Goal: Information Seeking & Learning: Check status

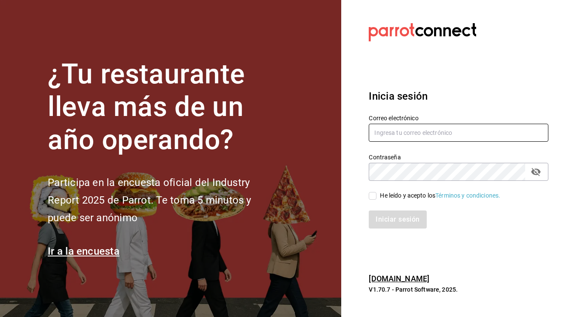
type input "angelmedinarivera56@gmail.com"
click at [374, 198] on input "He leído y acepto los Términos y condiciones." at bounding box center [373, 196] width 8 height 8
checkbox input "true"
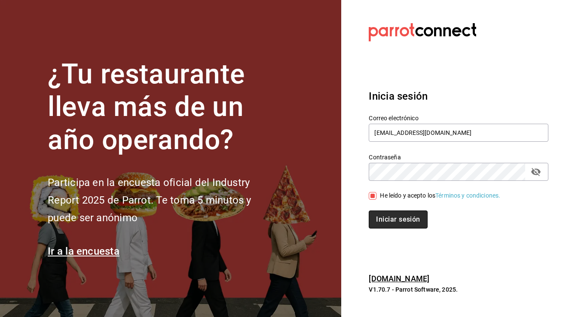
click at [379, 216] on button "Iniciar sesión" at bounding box center [398, 220] width 58 height 18
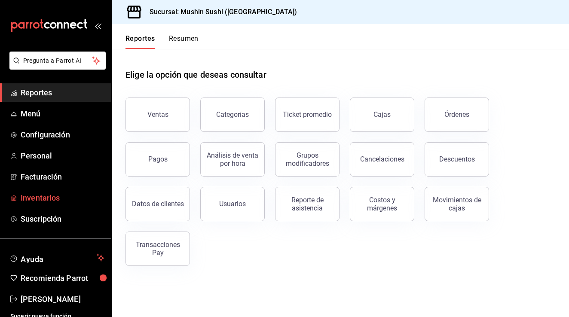
click at [32, 204] on link "Inventarios" at bounding box center [55, 198] width 111 height 18
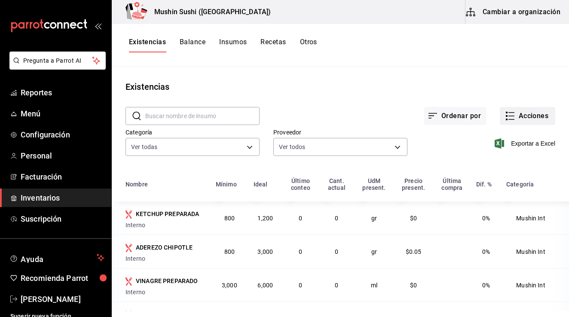
click at [509, 116] on icon "button" at bounding box center [512, 116] width 6 height 0
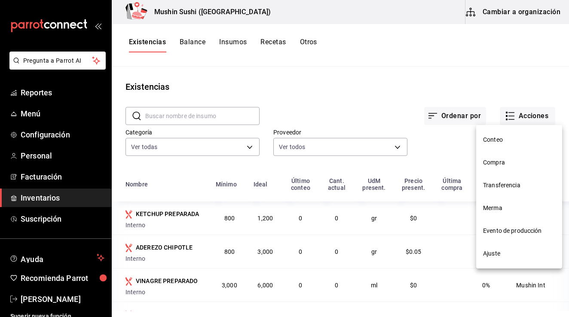
click at [492, 137] on span "Conteo" at bounding box center [519, 139] width 72 height 9
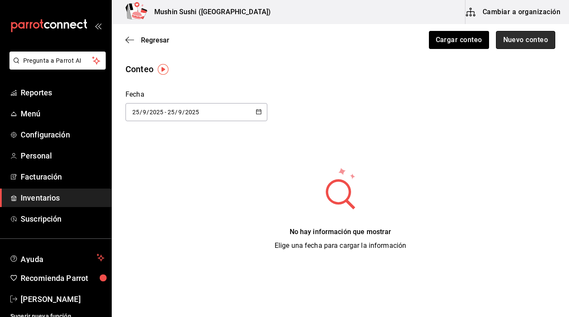
click at [528, 43] on button "Nuevo conteo" at bounding box center [526, 40] width 60 height 18
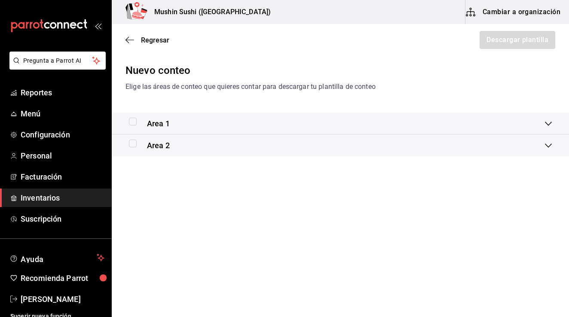
click at [131, 146] on input "checkbox" at bounding box center [133, 144] width 8 height 8
click at [171, 124] on div "Area 1" at bounding box center [337, 124] width 416 height 12
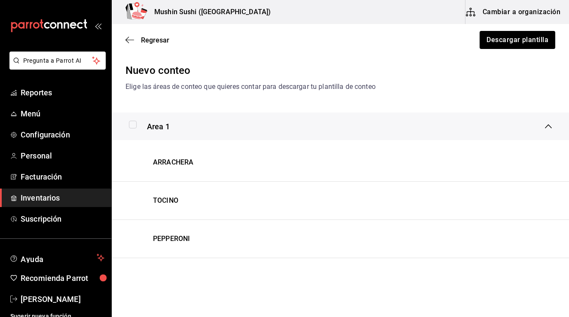
click at [170, 125] on div "Area 1" at bounding box center [337, 127] width 416 height 12
click at [190, 129] on div "Area 1" at bounding box center [337, 124] width 416 height 12
click at [181, 123] on div "Area 1" at bounding box center [337, 127] width 416 height 12
click at [212, 147] on div "Area 2" at bounding box center [337, 146] width 416 height 12
click at [225, 157] on div "Area 2" at bounding box center [337, 156] width 416 height 12
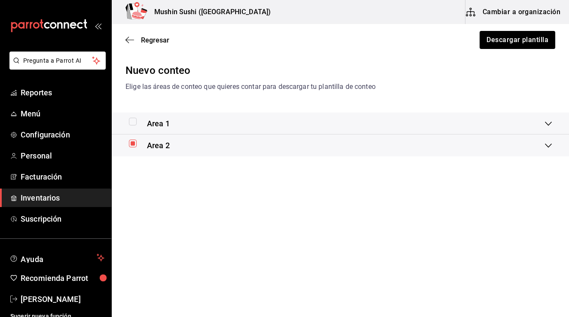
click at [132, 146] on input "checkbox" at bounding box center [133, 144] width 8 height 8
checkbox input "false"
click at [132, 121] on input "checkbox" at bounding box center [133, 122] width 8 height 8
checkbox input "true"
click at [503, 41] on button "Descargar plantilla" at bounding box center [517, 40] width 77 height 18
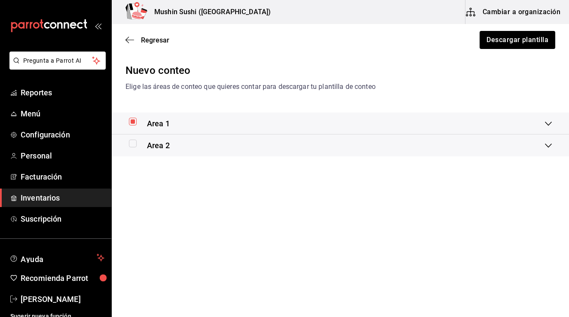
click at [41, 195] on span "Inventarios" at bounding box center [63, 198] width 84 height 12
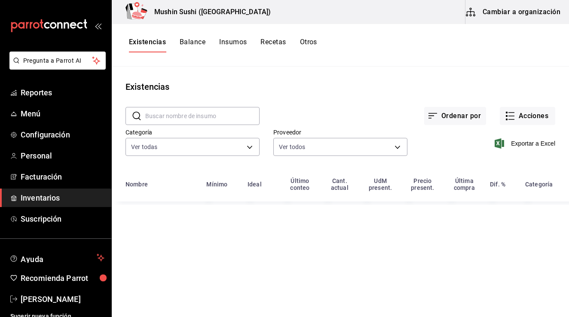
click at [222, 46] on button "Insumos" at bounding box center [233, 45] width 28 height 15
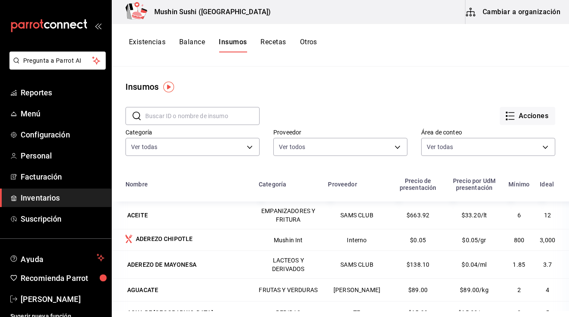
click at [153, 45] on button "Existencias" at bounding box center [147, 45] width 37 height 15
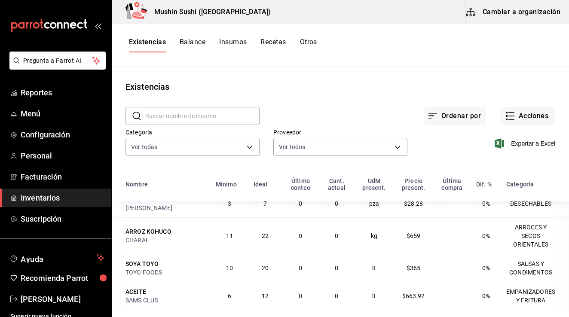
scroll to position [664, 0]
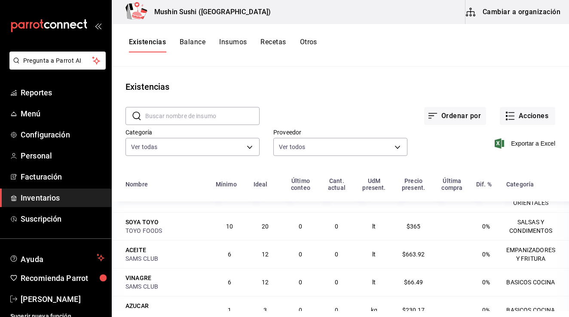
click at [151, 235] on div "TOYO FOODS" at bounding box center [166, 231] width 80 height 9
click at [286, 49] on button "Recetas" at bounding box center [273, 45] width 25 height 15
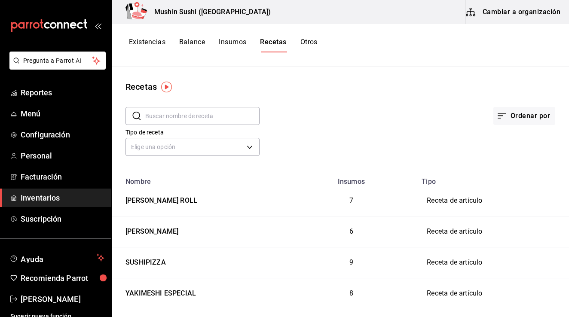
click at [158, 38] on button "Existencias" at bounding box center [147, 45] width 37 height 15
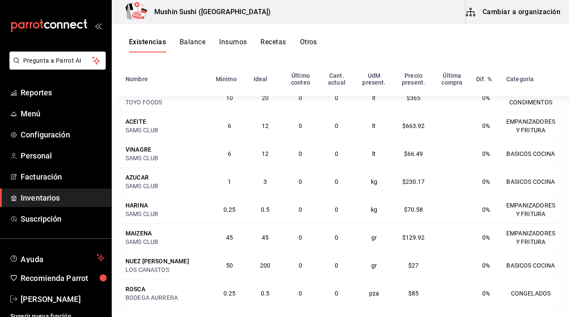
scroll to position [687, 0]
click at [517, 195] on td "BASICOS COCINA" at bounding box center [535, 181] width 68 height 28
click at [163, 218] on div "SAMS CLUB" at bounding box center [166, 213] width 80 height 9
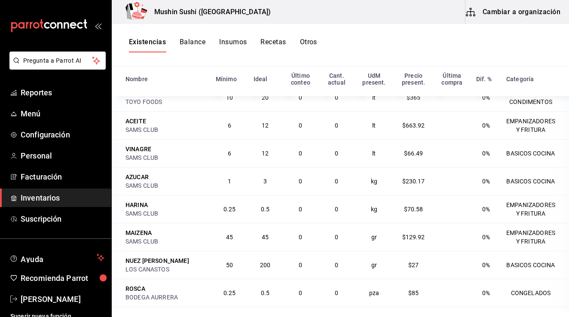
click at [163, 218] on div "SAMS CLUB" at bounding box center [166, 213] width 80 height 9
click at [320, 251] on td "0" at bounding box center [337, 237] width 36 height 28
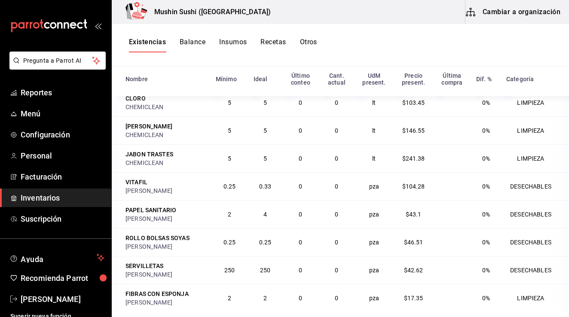
scroll to position [929, 0]
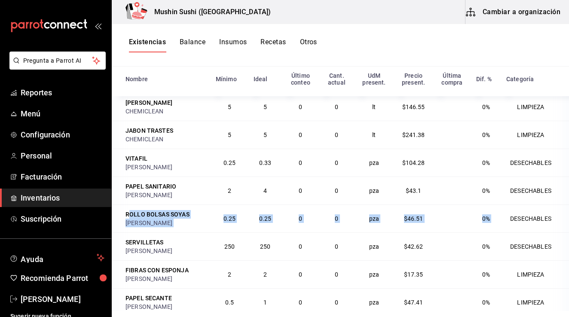
drag, startPoint x: 129, startPoint y: 243, endPoint x: 490, endPoint y: 246, distance: 361.7
click at [490, 233] on tr "ROLLO BOLSAS SOYAS [PERSON_NAME] 0.25 0.25 0 0 pza $46.51 0% DESECHABLES" at bounding box center [341, 219] width 458 height 28
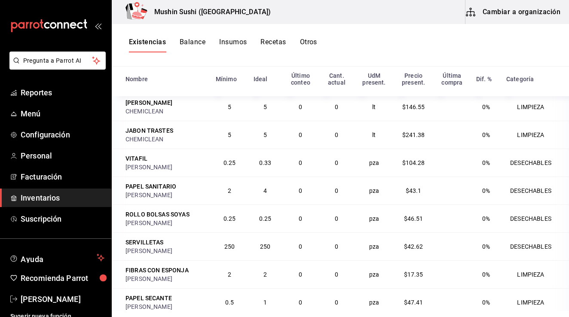
click at [528, 233] on td "DESECHABLES" at bounding box center [535, 219] width 68 height 28
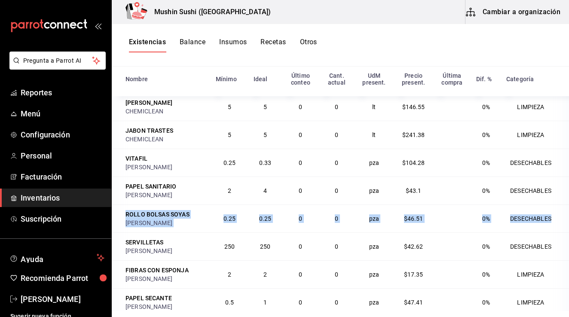
drag, startPoint x: 538, startPoint y: 247, endPoint x: 126, endPoint y: 247, distance: 411.5
click at [126, 233] on tr "ROLLO BOLSAS SOYAS [PERSON_NAME] 0.25 0.25 0 0 pza $46.51 0% DESECHABLES" at bounding box center [341, 219] width 458 height 28
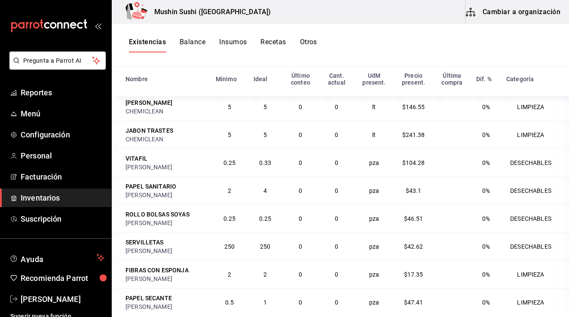
click at [138, 219] on div "ROLLO BOLSAS SOYAS" at bounding box center [158, 214] width 64 height 9
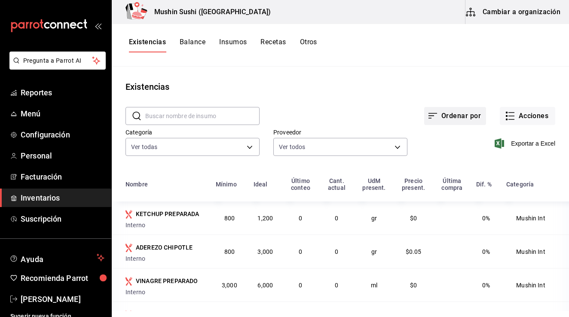
scroll to position [48, 0]
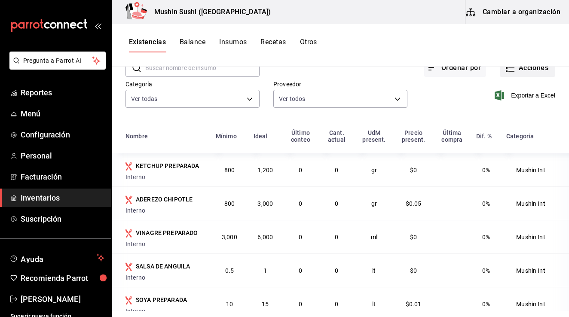
click at [512, 73] on button "Acciones" at bounding box center [527, 68] width 55 height 18
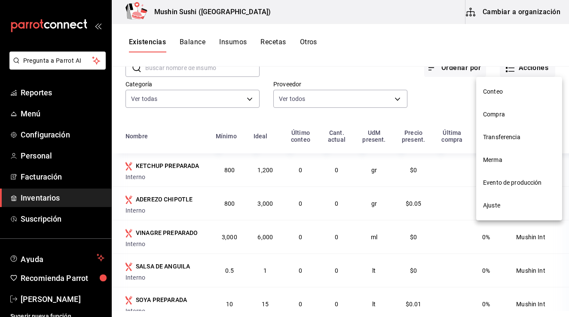
click at [436, 120] on div at bounding box center [284, 158] width 569 height 317
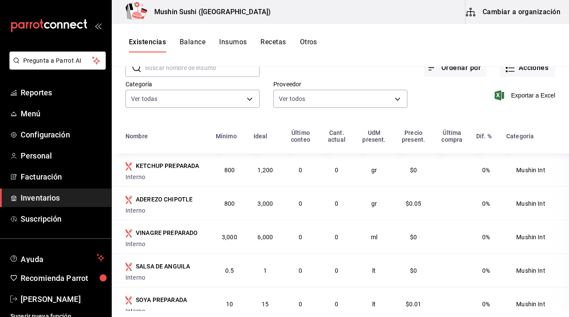
scroll to position [40, 0]
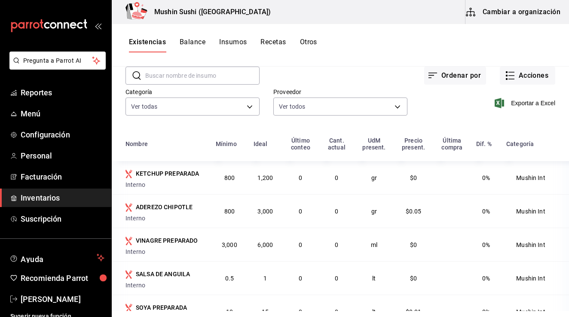
click at [206, 80] on input "text" at bounding box center [202, 75] width 114 height 17
type input "c"
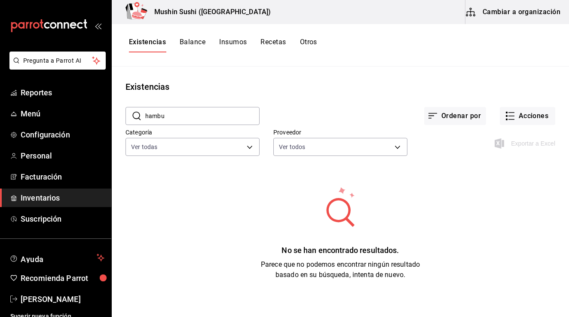
scroll to position [0, 0]
type input "h"
type input "n"
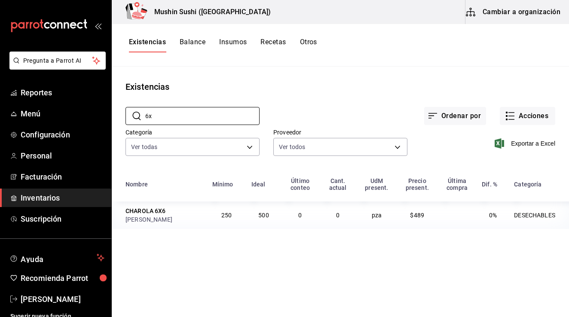
type input "6x"
click at [163, 215] on div "[PERSON_NAME]" at bounding box center [164, 219] width 77 height 9
click at [163, 214] on div "CHAROLA 6X6" at bounding box center [146, 211] width 40 height 9
click at [152, 213] on div "CHAROLA 6X6" at bounding box center [146, 211] width 40 height 9
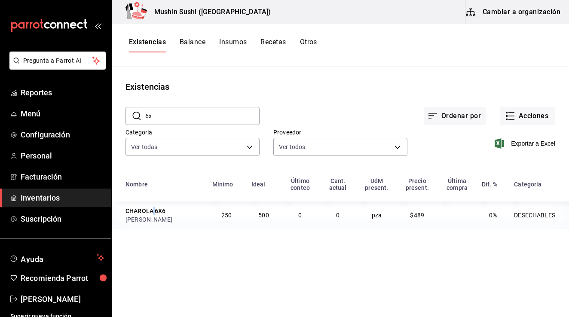
click at [152, 213] on div "CHAROLA 6X6" at bounding box center [146, 211] width 40 height 9
click at [139, 211] on div "CHAROLA 6X6" at bounding box center [146, 211] width 40 height 9
click at [161, 216] on div "[PERSON_NAME]" at bounding box center [164, 219] width 77 height 9
click at [515, 19] on button "Cambiar a organización" at bounding box center [514, 12] width 97 height 24
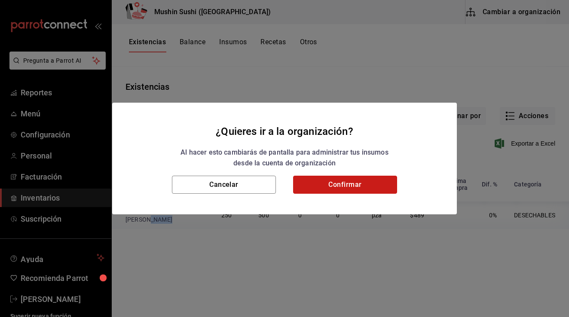
click at [325, 184] on button "Confirmar" at bounding box center [345, 185] width 104 height 18
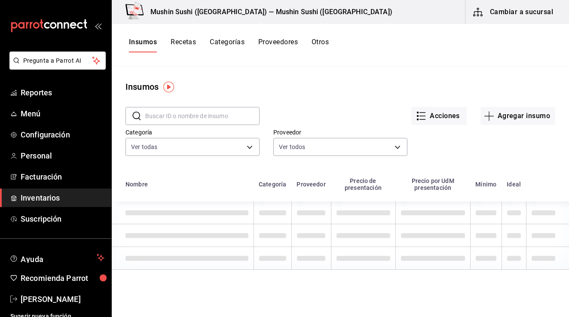
click at [212, 119] on input "text" at bounding box center [202, 116] width 114 height 17
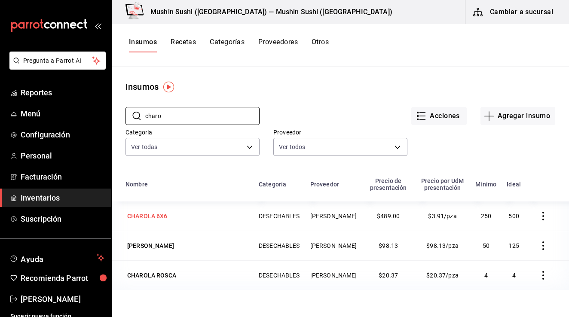
type input "charo"
click at [155, 216] on div "CHAROLA 6X6" at bounding box center [147, 216] width 40 height 9
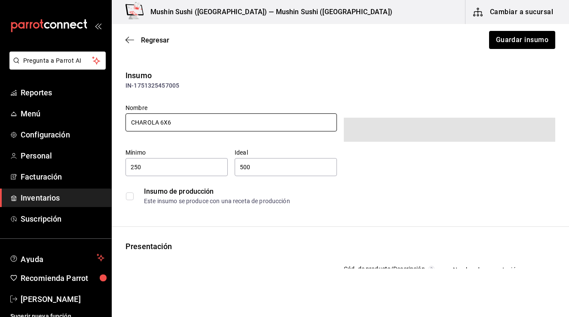
type input "$567.24"
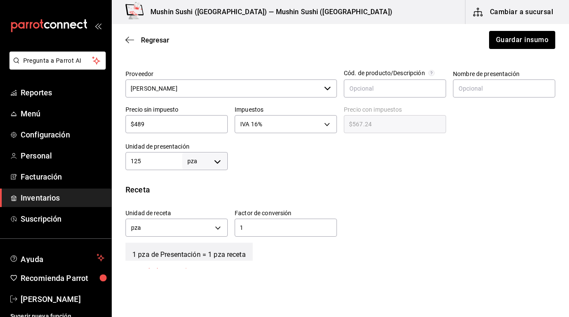
scroll to position [188, 0]
click at [169, 161] on input "125" at bounding box center [154, 160] width 57 height 10
click at [251, 170] on div "Insumo IN-1751325457005 Nombre CHAROLA 6X6 Categoría de inventario DESECHABLES …" at bounding box center [341, 152] width 458 height 541
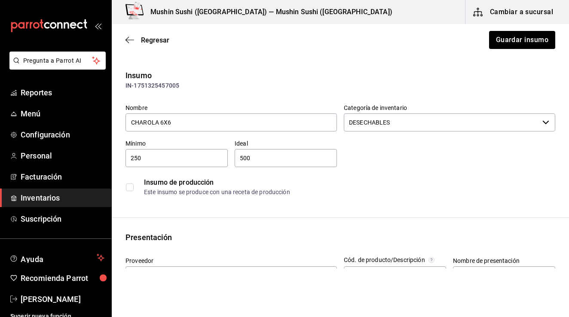
scroll to position [0, 0]
click at [131, 42] on icon "button" at bounding box center [130, 40] width 9 height 8
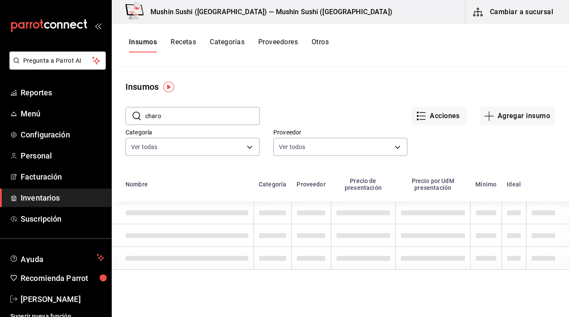
click at [183, 41] on button "Recetas" at bounding box center [183, 45] width 25 height 15
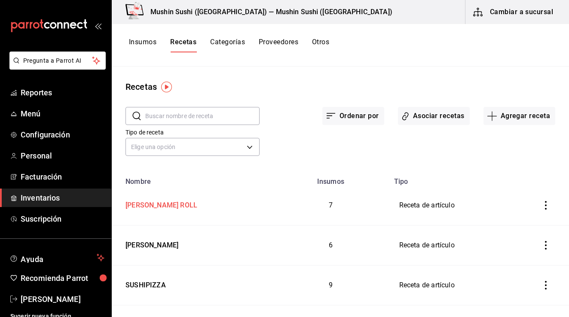
click at [151, 214] on td "[PERSON_NAME] ROLL" at bounding box center [192, 206] width 161 height 40
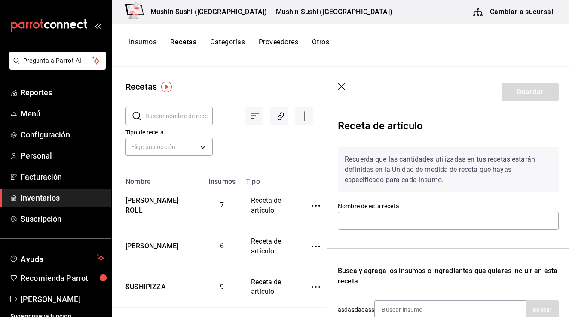
type input "[PERSON_NAME] ROLL"
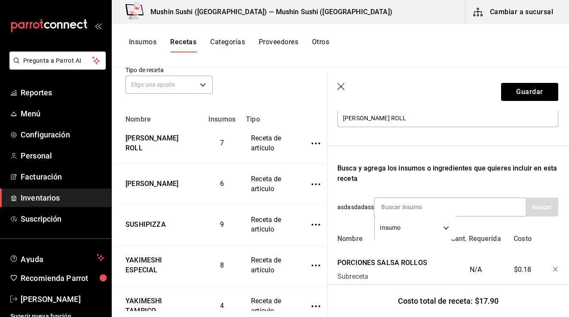
scroll to position [103, 1]
type input "6x6"
click at [541, 205] on button "Buscar" at bounding box center [541, 207] width 33 height 19
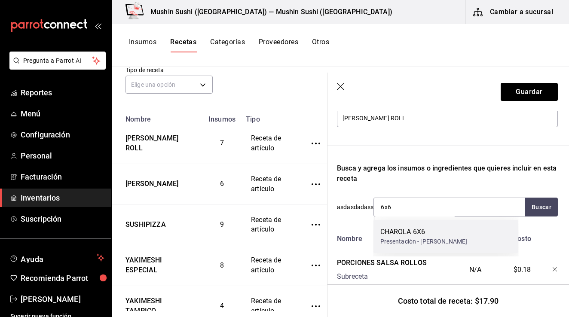
click at [408, 234] on div "CHAROLA 6X6" at bounding box center [424, 232] width 87 height 10
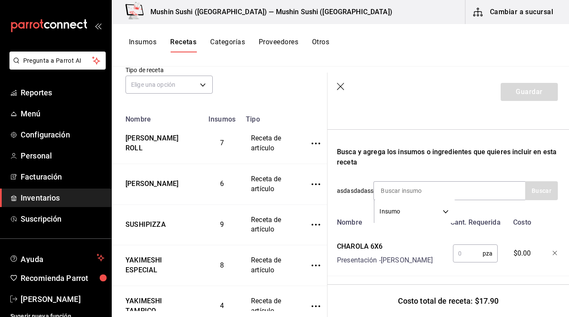
scroll to position [120, 0]
click at [459, 251] on input "text" at bounding box center [469, 252] width 30 height 17
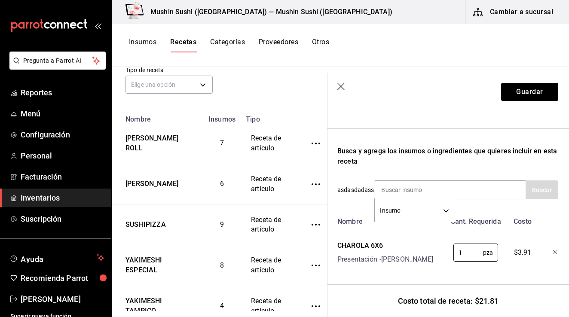
type input "1"
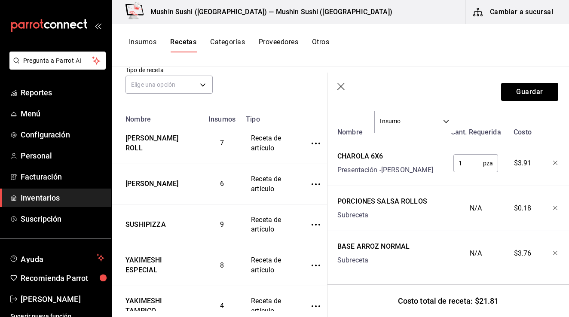
scroll to position [189, 0]
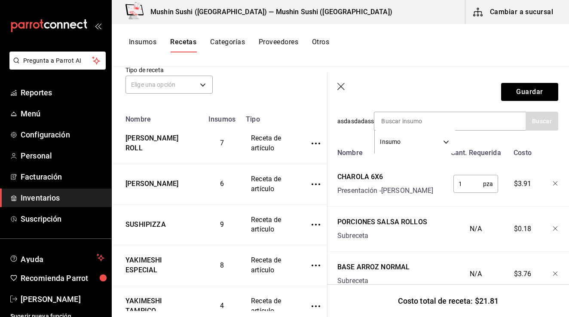
click at [553, 185] on icon "button" at bounding box center [555, 183] width 5 height 5
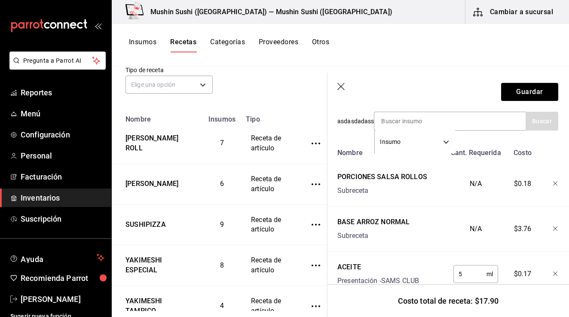
click at [346, 87] on header "Guardar" at bounding box center [448, 92] width 242 height 39
click at [514, 91] on button "Guardar" at bounding box center [529, 92] width 57 height 18
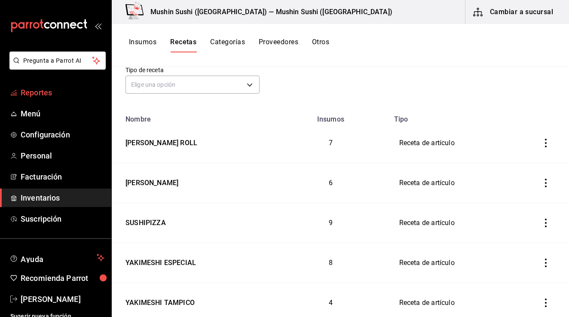
click at [56, 90] on span "Reportes" at bounding box center [63, 93] width 84 height 12
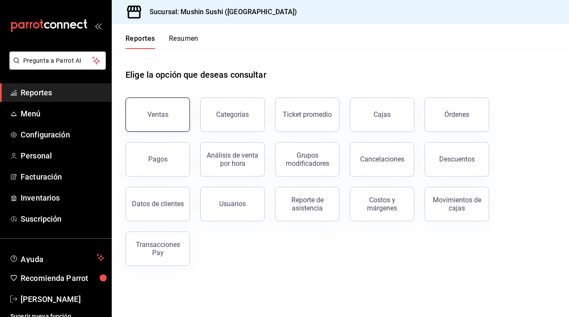
click at [181, 107] on button "Ventas" at bounding box center [158, 115] width 65 height 34
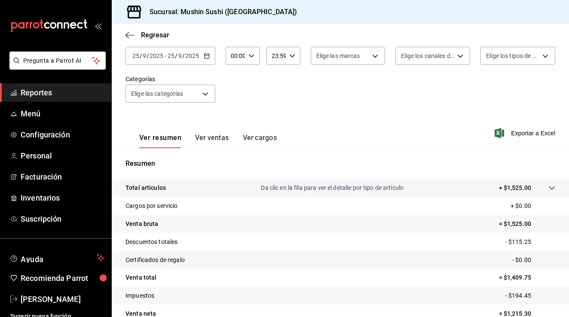
scroll to position [53, 0]
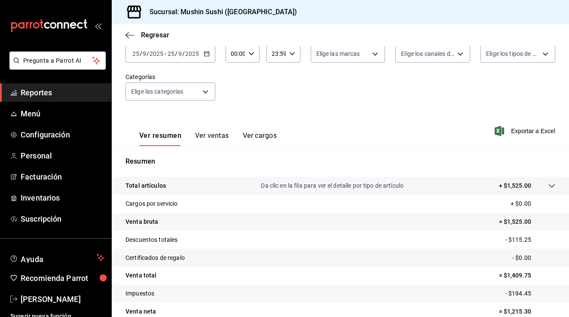
click at [169, 239] on p "Descuentos totales" at bounding box center [152, 240] width 52 height 9
drag, startPoint x: 495, startPoint y: 273, endPoint x: 537, endPoint y: 269, distance: 41.9
click at [537, 269] on tr "Venta total = $1,409.75" at bounding box center [341, 276] width 458 height 18
click at [521, 273] on p "= $1,409.75" at bounding box center [527, 275] width 56 height 9
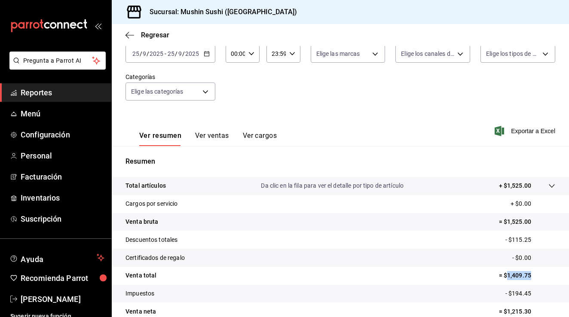
click at [521, 273] on p "= $1,409.75" at bounding box center [527, 275] width 56 height 9
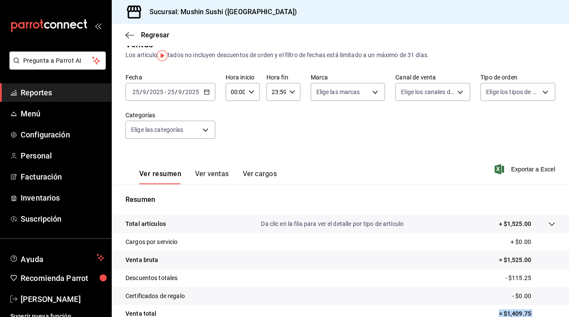
scroll to position [0, 0]
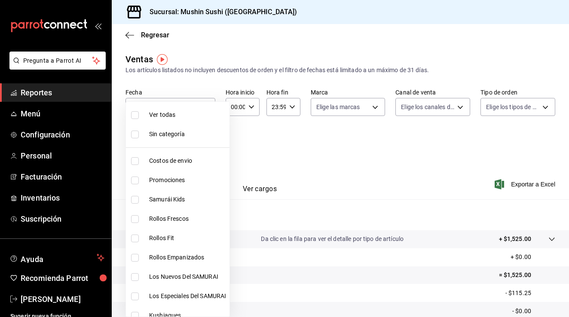
click at [194, 140] on body "Pregunta a Parrot AI Reportes Menú Configuración Personal Facturación Inventari…" at bounding box center [284, 158] width 569 height 317
click at [327, 176] on div at bounding box center [284, 158] width 569 height 317
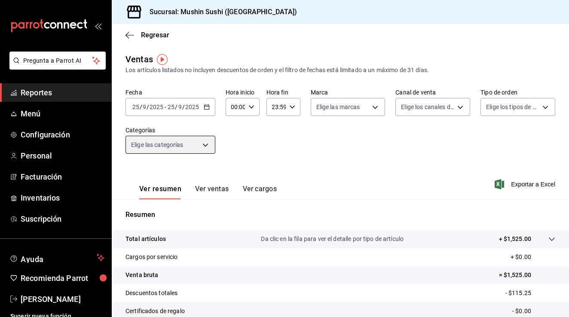
scroll to position [73, 0]
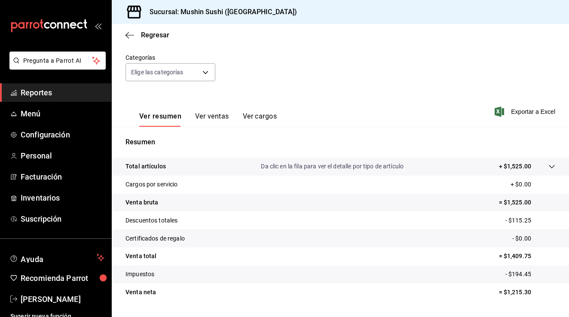
click at [155, 224] on p "Descuentos totales" at bounding box center [152, 220] width 52 height 9
click at [510, 221] on p "- $115.25" at bounding box center [531, 220] width 50 height 9
click at [511, 260] on p "= $1,409.75" at bounding box center [527, 256] width 56 height 9
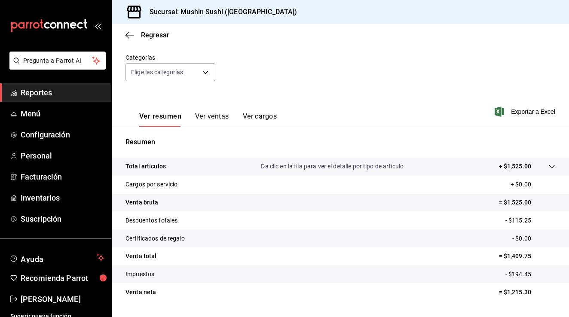
click at [510, 293] on p "= $1,215.30" at bounding box center [527, 292] width 56 height 9
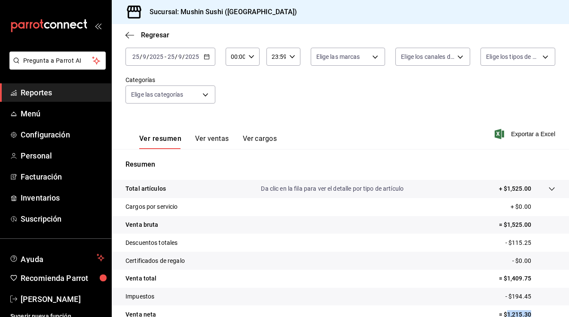
scroll to position [62, 0]
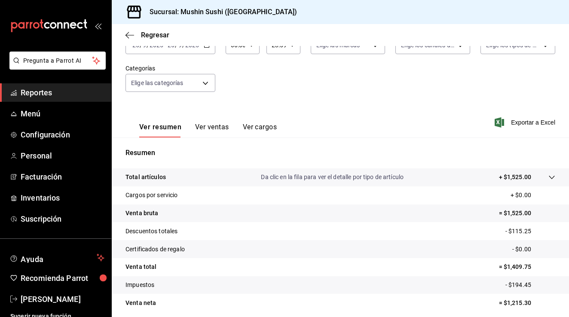
click at [195, 118] on div "Ver resumen Ver ventas Ver cargos" at bounding box center [201, 125] width 151 height 25
click at [206, 127] on button "Ver ventas" at bounding box center [212, 130] width 34 height 15
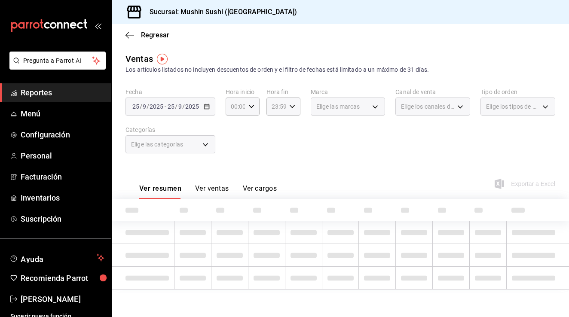
scroll to position [0, 0]
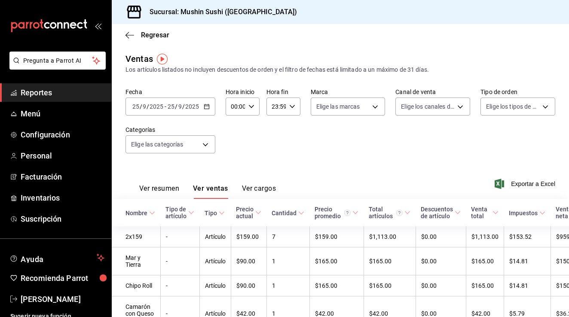
click at [153, 193] on button "Ver resumen" at bounding box center [159, 191] width 40 height 15
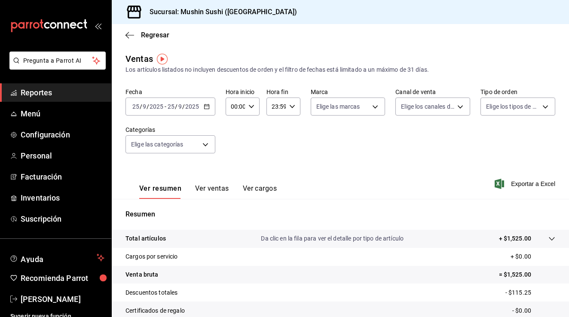
click at [206, 106] on \(Stroke\) "button" at bounding box center [206, 106] width 5 height 0
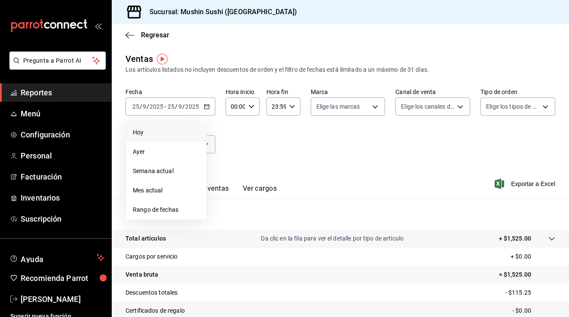
click at [168, 129] on span "Hoy" at bounding box center [166, 132] width 67 height 9
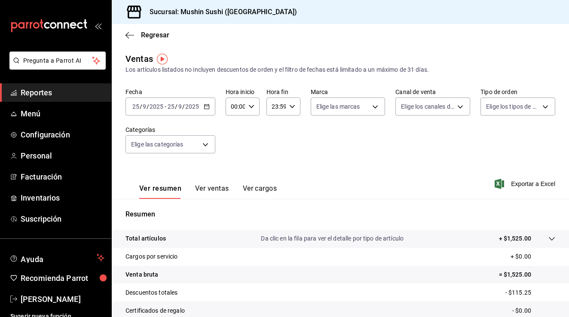
click at [206, 111] on div "[DATE] [DATE] - [DATE] [DATE]" at bounding box center [171, 107] width 90 height 18
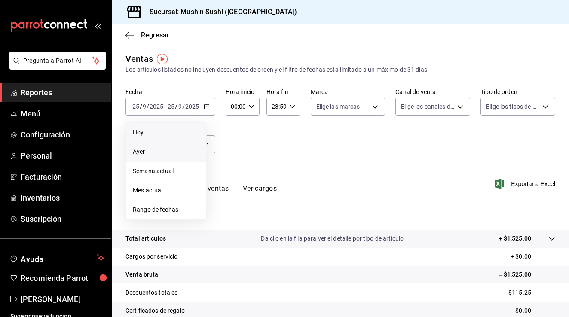
click at [177, 150] on span "Ayer" at bounding box center [166, 152] width 67 height 9
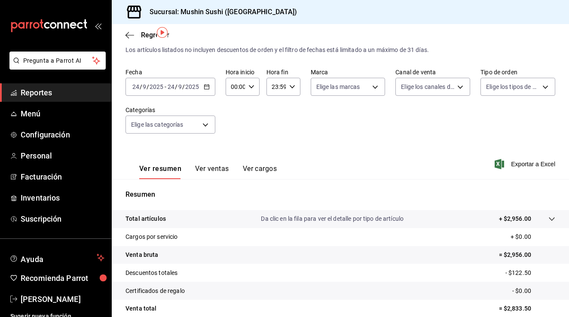
scroll to position [10, 0]
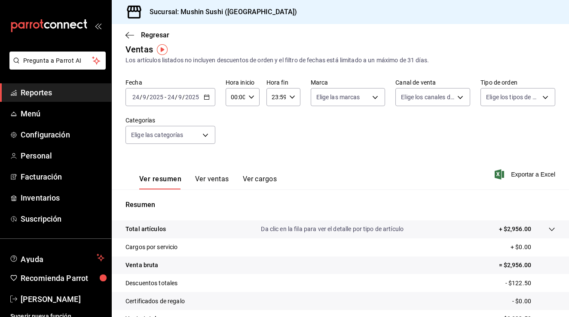
click at [204, 100] on icon "button" at bounding box center [207, 97] width 6 height 6
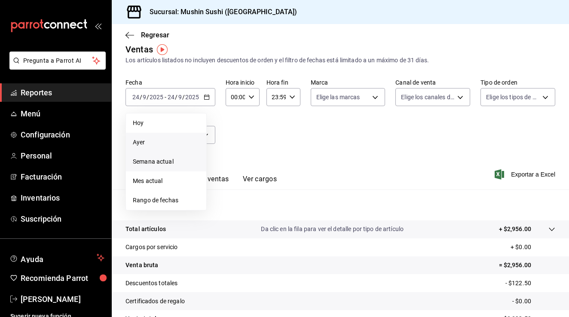
click at [176, 163] on span "Semana actual" at bounding box center [166, 161] width 67 height 9
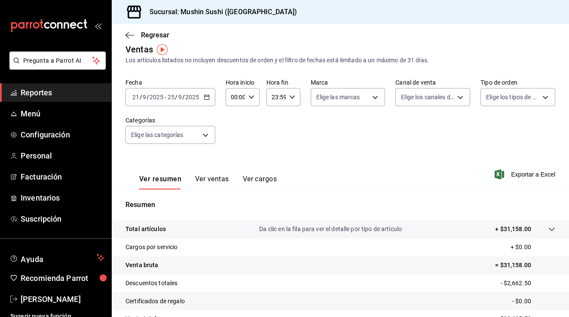
click at [207, 99] on icon "button" at bounding box center [207, 97] width 6 height 6
click at [168, 98] on input "25" at bounding box center [171, 97] width 8 height 7
click at [137, 100] on input "21" at bounding box center [136, 97] width 8 height 7
click at [204, 95] on icon "button" at bounding box center [207, 97] width 6 height 6
click at [137, 100] on input "21" at bounding box center [136, 97] width 8 height 7
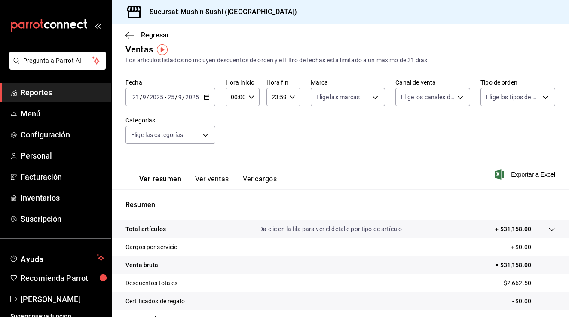
click at [210, 96] on div "[DATE] [DATE] - [DATE] [DATE]" at bounding box center [171, 97] width 90 height 18
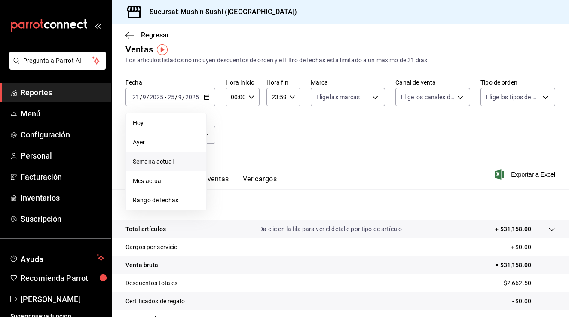
click at [263, 151] on div "Fecha [DATE] [DATE] - [DATE] [DATE] [DATE] [DATE] Semana actual Mes actual Rang…" at bounding box center [341, 117] width 430 height 76
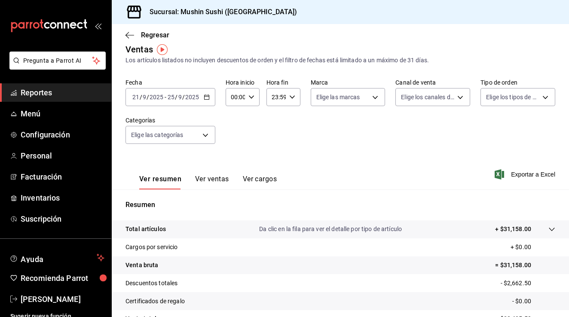
click at [205, 95] on \(Stroke\) "button" at bounding box center [205, 95] width 0 height 0
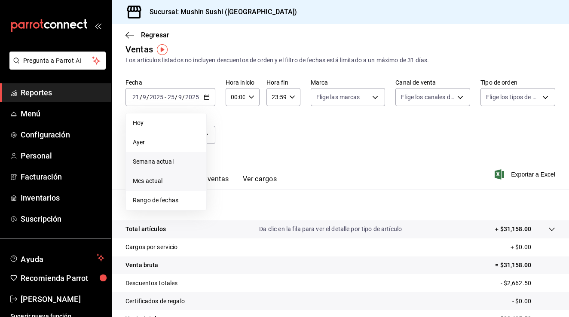
click at [181, 177] on span "Mes actual" at bounding box center [166, 181] width 67 height 9
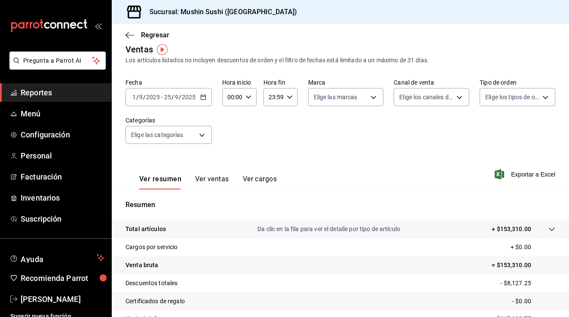
click at [203, 99] on icon "button" at bounding box center [203, 97] width 6 height 6
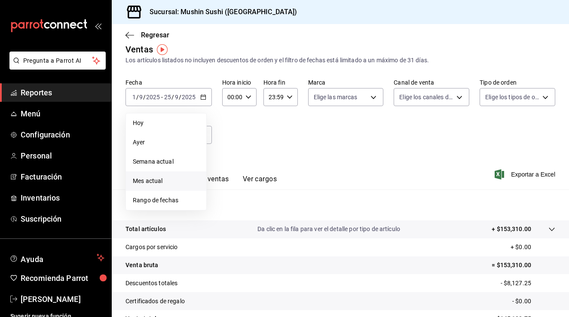
click at [255, 151] on div "Fecha [DATE] [DATE] - [DATE] [DATE] [DATE] [DATE] Semana actual Mes actual Rang…" at bounding box center [341, 117] width 430 height 76
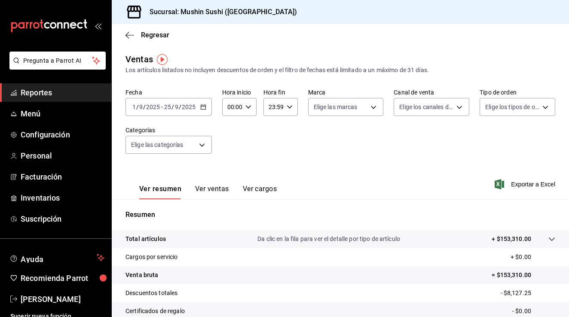
click at [203, 106] on icon "button" at bounding box center [203, 107] width 6 height 6
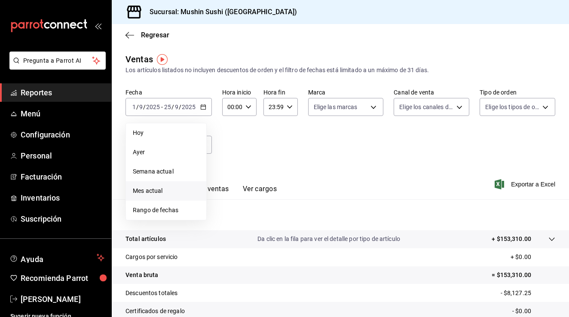
click at [230, 190] on div "Ver resumen Ver ventas Ver cargos" at bounding box center [208, 192] width 138 height 15
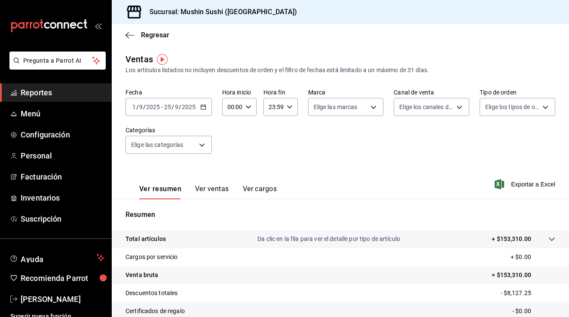
click at [51, 99] on link "Reportes" at bounding box center [55, 92] width 111 height 18
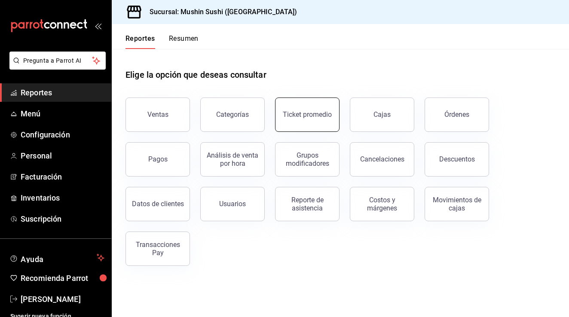
click at [307, 114] on div "Ticket promedio" at bounding box center [307, 115] width 49 height 8
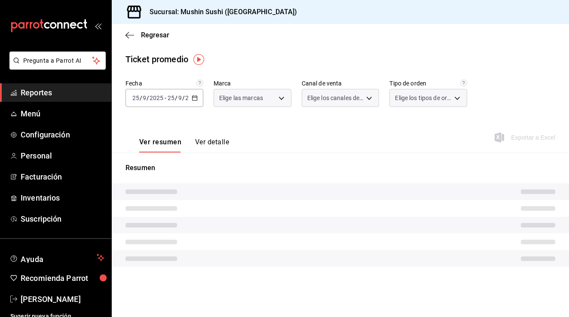
type input "6cf6c8ac-a757-4ad2-8ba0-a73b55ece7fc"
type input "PARROT,UBER_EATS,RAPPI,DIDI_FOOD,ONLINE"
type input "fbbd38e3-de25-460e-8d65-cb37398ad641,33700183-999d-4e41-a08c-5644a67159e0,a87bb…"
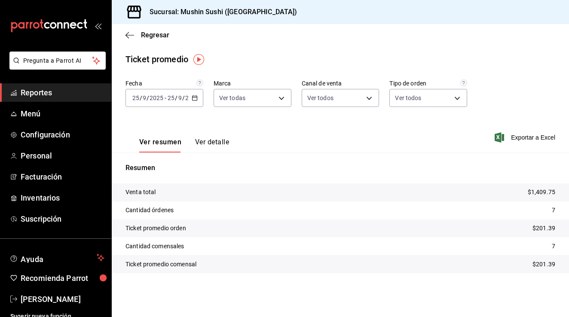
click at [200, 97] on div "[DATE] [DATE] - [DATE] [DATE]" at bounding box center [165, 98] width 78 height 18
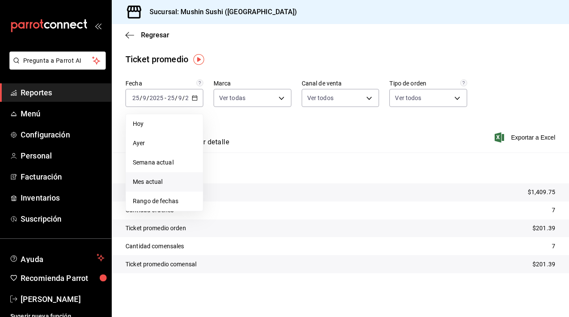
click at [167, 186] on span "Mes actual" at bounding box center [164, 182] width 63 height 9
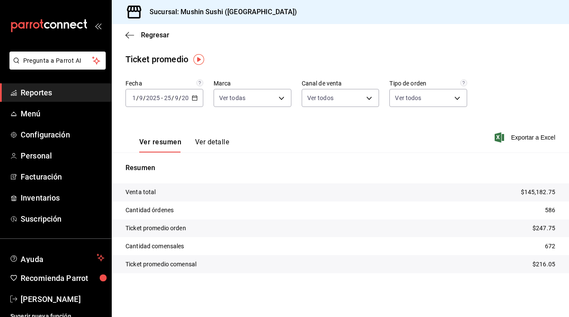
click at [194, 97] on icon "button" at bounding box center [195, 98] width 6 height 6
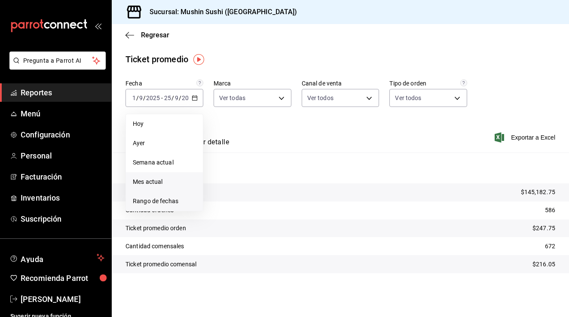
click at [175, 201] on span "Rango de fechas" at bounding box center [164, 201] width 63 height 9
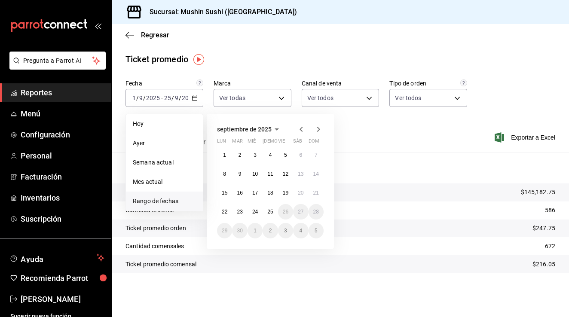
click at [301, 133] on icon "button" at bounding box center [301, 129] width 10 height 10
click at [286, 157] on abbr "1" at bounding box center [285, 155] width 3 height 6
click at [286, 228] on abbr "29" at bounding box center [286, 231] width 6 height 6
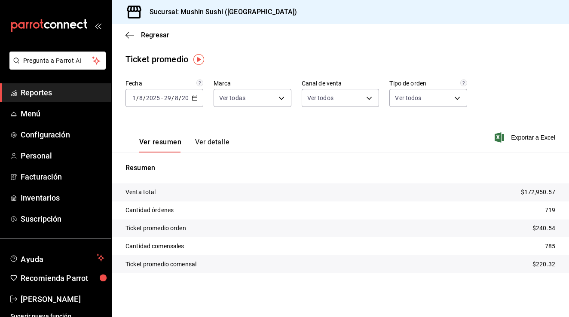
click at [196, 97] on icon "button" at bounding box center [195, 98] width 6 height 6
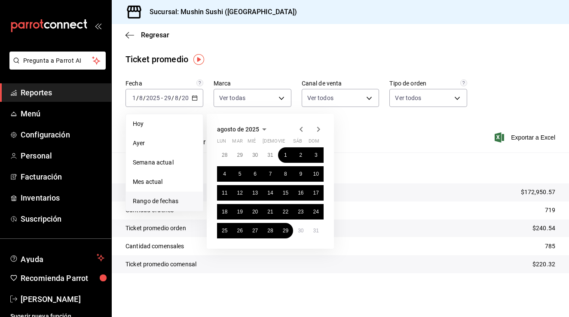
click at [298, 128] on icon "button" at bounding box center [301, 129] width 10 height 10
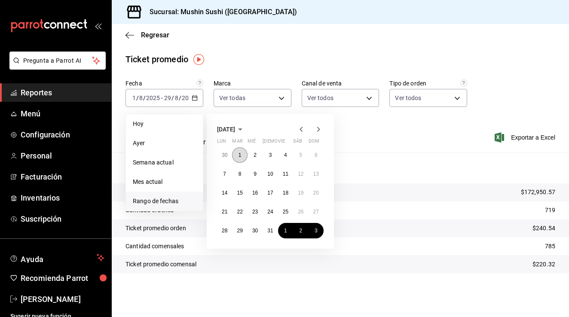
click at [237, 157] on button "1" at bounding box center [239, 155] width 15 height 15
click at [272, 232] on abbr "31" at bounding box center [270, 231] width 6 height 6
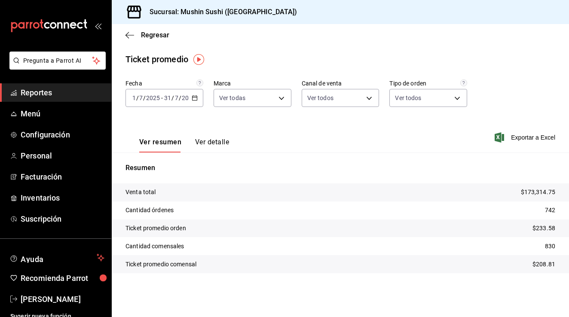
click at [198, 98] on div "[DATE] [DATE] - [DATE] [DATE]" at bounding box center [165, 98] width 78 height 18
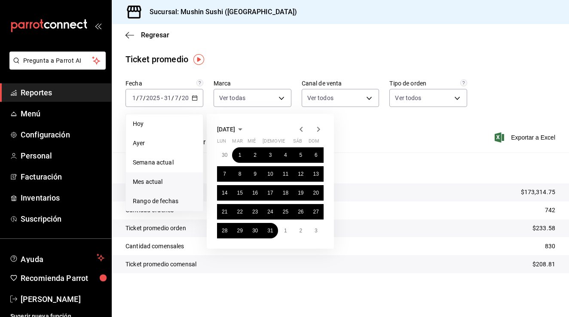
click at [155, 184] on span "Mes actual" at bounding box center [164, 182] width 63 height 9
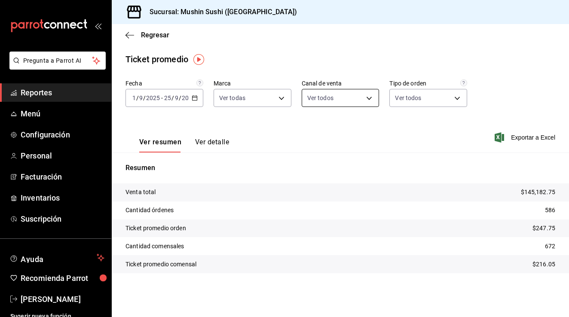
click at [310, 102] on body "Pregunta a Parrot AI Reportes Menú Configuración Personal Facturación Inventari…" at bounding box center [284, 158] width 569 height 317
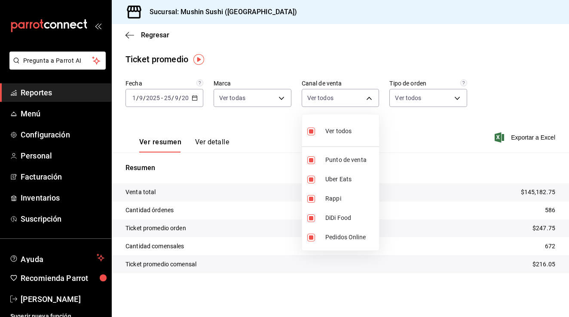
click at [324, 130] on div "Ver todos" at bounding box center [329, 130] width 44 height 18
checkbox input "false"
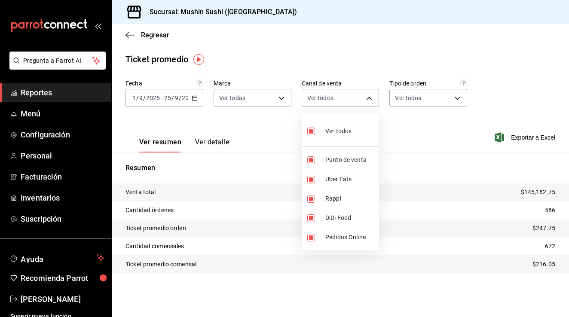
checkbox input "false"
click at [333, 161] on span "Punto de venta" at bounding box center [351, 160] width 50 height 9
type input "PARROT"
checkbox input "true"
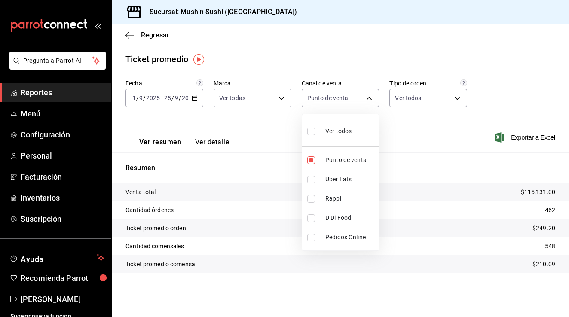
click at [237, 159] on div at bounding box center [284, 158] width 569 height 317
click at [196, 98] on icon "button" at bounding box center [195, 98] width 6 height 6
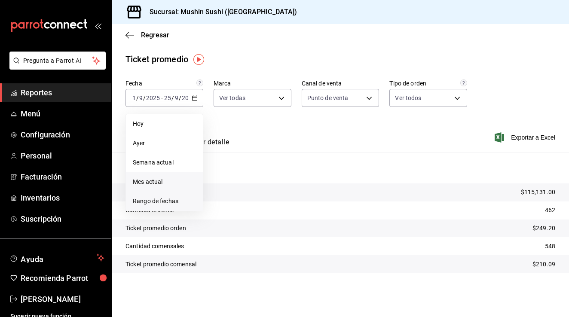
click at [157, 203] on span "Rango de fechas" at bounding box center [164, 201] width 63 height 9
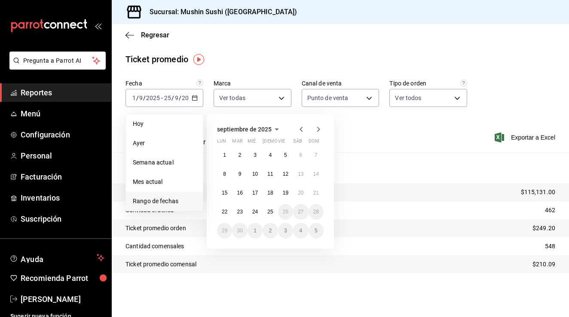
click at [294, 127] on div "septiembre de 2025" at bounding box center [270, 129] width 107 height 10
click at [298, 127] on icon "button" at bounding box center [301, 129] width 10 height 10
click at [282, 155] on button "1" at bounding box center [285, 155] width 15 height 15
click at [286, 229] on abbr "29" at bounding box center [286, 231] width 6 height 6
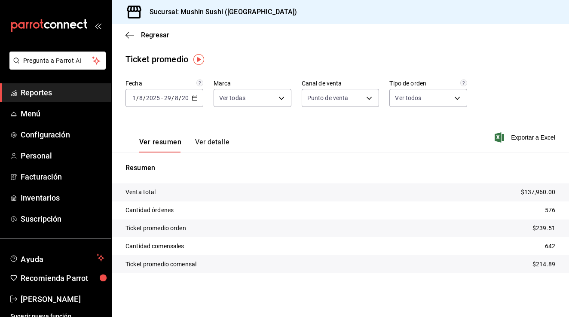
click at [195, 100] on icon "button" at bounding box center [195, 98] width 6 height 6
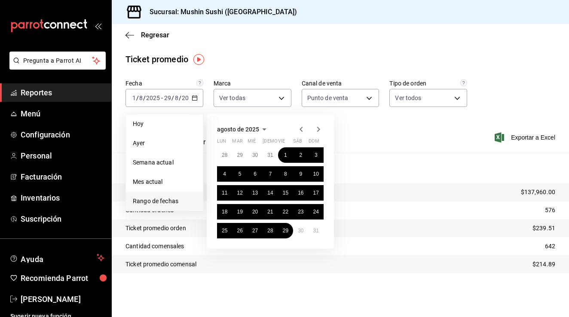
click at [316, 127] on icon "button" at bounding box center [318, 129] width 10 height 10
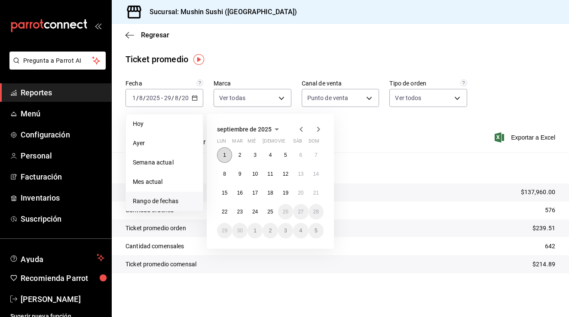
click at [221, 157] on button "1" at bounding box center [224, 155] width 15 height 15
click at [268, 211] on abbr "25" at bounding box center [270, 212] width 6 height 6
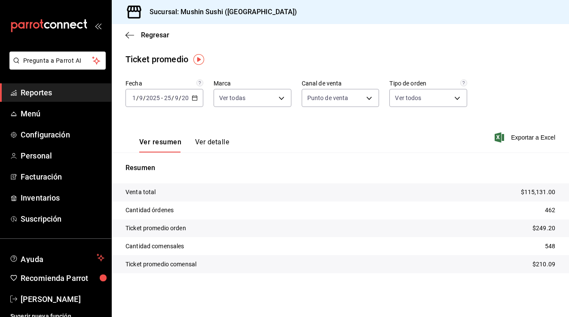
click at [335, 181] on div "Resumen Venta total $115,131.00 Cantidad órdenes 462 Ticket promedio orden $249…" at bounding box center [341, 223] width 458 height 121
click at [194, 97] on icon "button" at bounding box center [195, 98] width 6 height 6
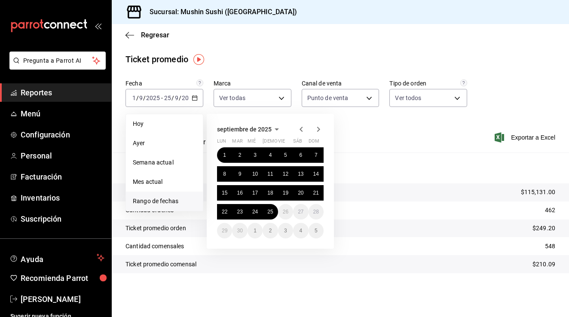
click at [168, 185] on span "Mes actual" at bounding box center [164, 182] width 63 height 9
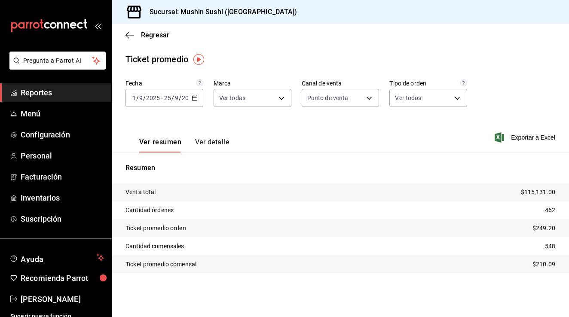
click at [193, 96] on icon "button" at bounding box center [195, 98] width 6 height 6
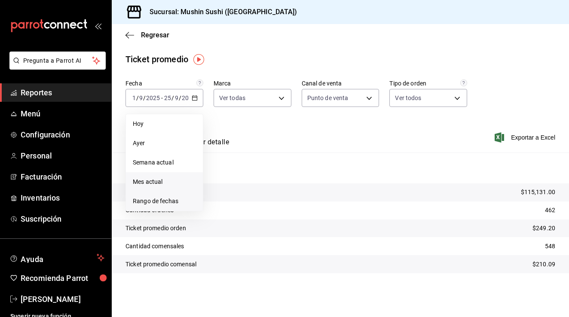
click at [148, 198] on span "Rango de fechas" at bounding box center [164, 201] width 63 height 9
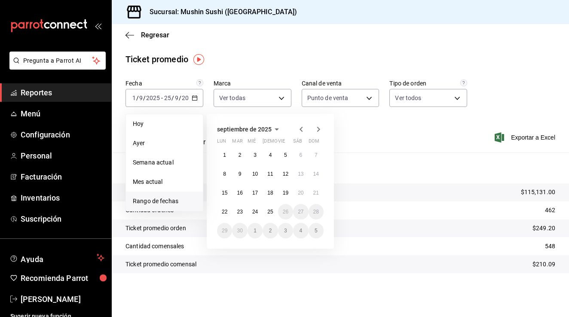
click at [298, 132] on icon "button" at bounding box center [301, 129] width 10 height 10
click at [283, 154] on button "1" at bounding box center [285, 155] width 15 height 15
click at [283, 234] on abbr "29" at bounding box center [286, 231] width 6 height 6
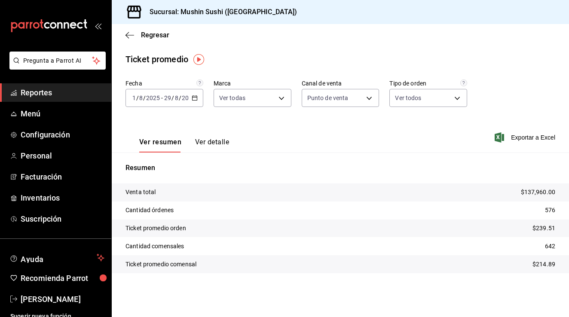
click at [197, 98] on \(Stroke\) "button" at bounding box center [194, 97] width 5 height 0
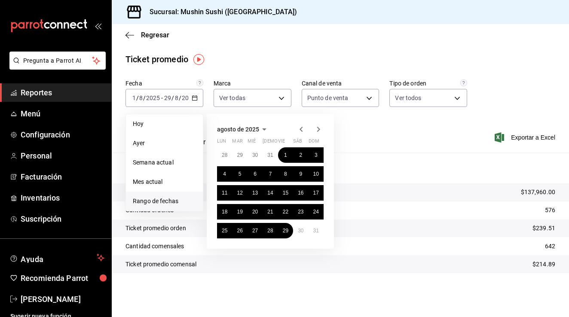
click at [301, 127] on icon "button" at bounding box center [301, 129] width 10 height 10
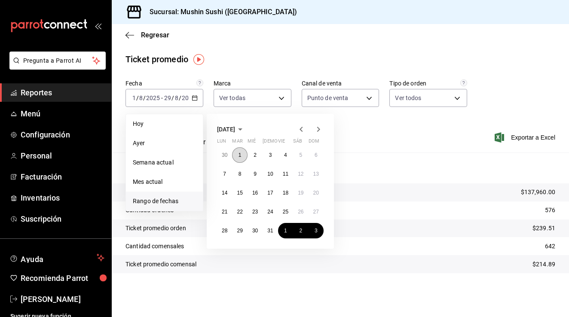
click at [242, 156] on button "1" at bounding box center [239, 155] width 15 height 15
click at [271, 231] on abbr "31" at bounding box center [270, 231] width 6 height 6
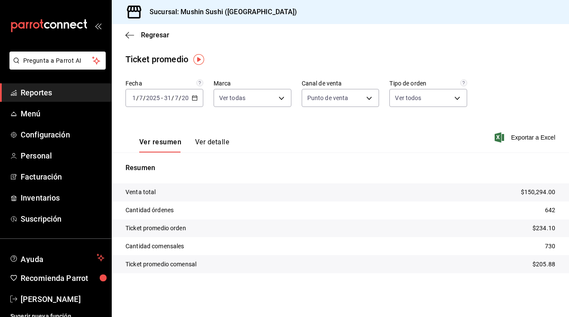
click at [195, 98] on icon "button" at bounding box center [195, 98] width 6 height 6
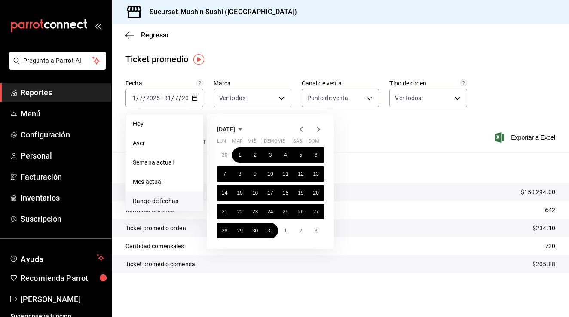
click at [320, 128] on icon "button" at bounding box center [318, 129] width 10 height 10
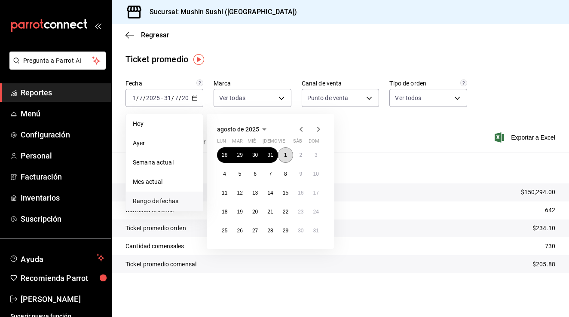
click at [285, 154] on abbr "1" at bounding box center [285, 155] width 3 height 6
click at [288, 231] on abbr "29" at bounding box center [286, 231] width 6 height 6
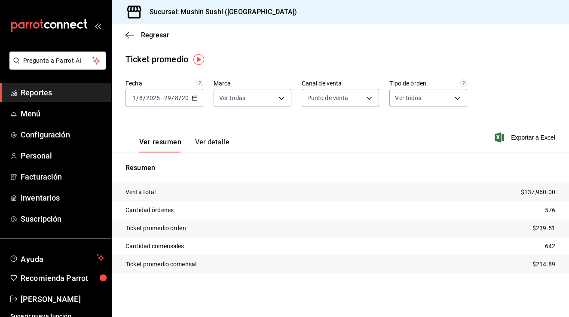
click at [196, 99] on icon "button" at bounding box center [195, 98] width 6 height 6
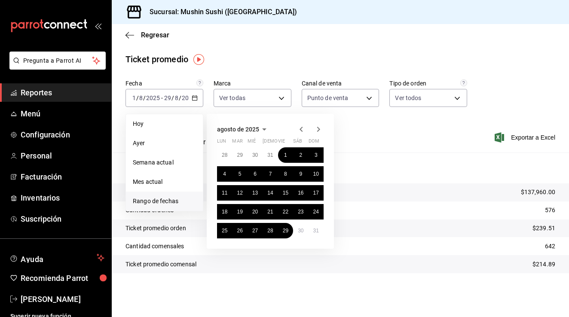
click at [299, 131] on icon "button" at bounding box center [301, 129] width 10 height 10
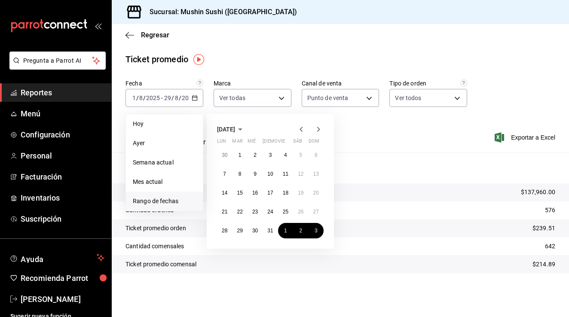
click at [299, 131] on icon "button" at bounding box center [301, 129] width 10 height 10
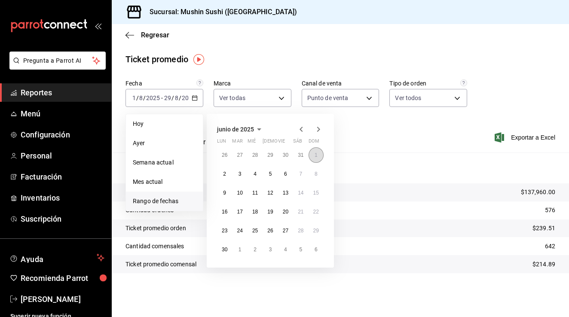
click at [319, 156] on button "1" at bounding box center [316, 155] width 15 height 15
click at [224, 252] on abbr "30" at bounding box center [225, 250] width 6 height 6
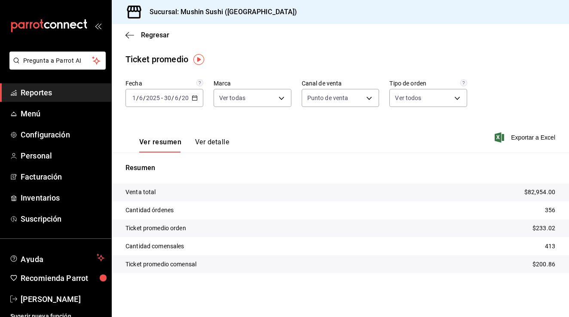
click at [197, 99] on \(Stroke\) "button" at bounding box center [194, 98] width 5 height 5
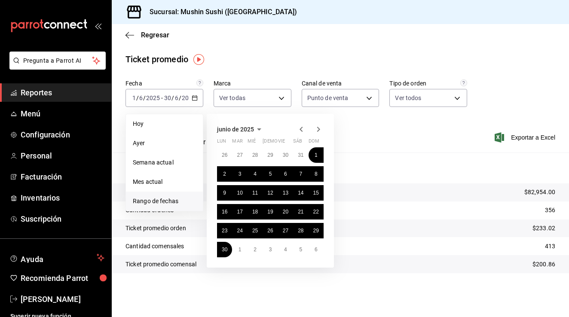
click at [304, 128] on icon "button" at bounding box center [301, 129] width 10 height 10
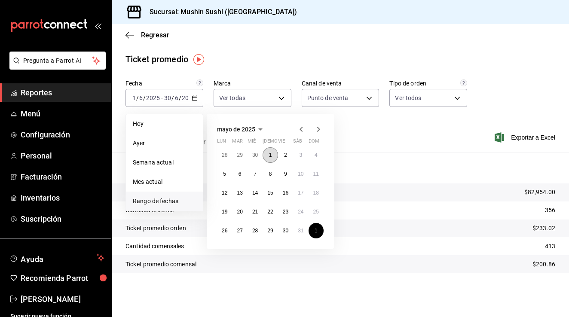
click at [269, 154] on abbr "1" at bounding box center [270, 155] width 3 height 6
click at [281, 230] on button "30" at bounding box center [285, 230] width 15 height 15
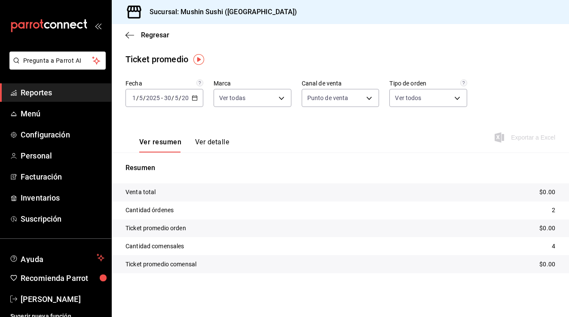
click at [197, 96] on icon "button" at bounding box center [195, 98] width 6 height 6
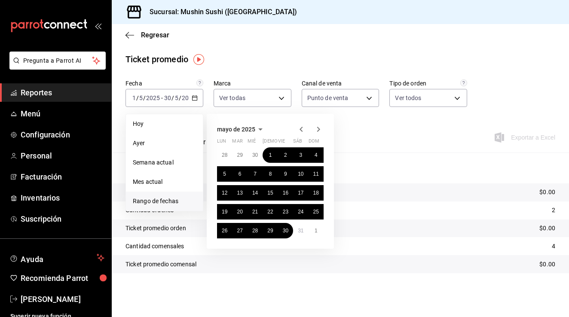
click at [316, 126] on icon "button" at bounding box center [318, 129] width 10 height 10
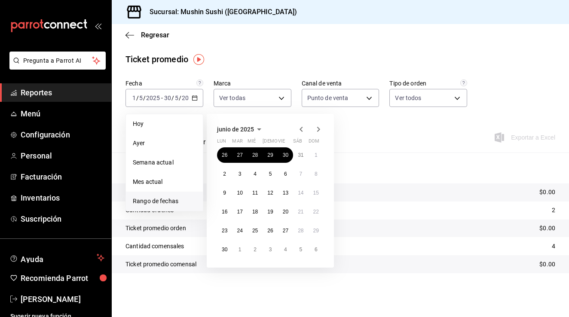
click at [316, 126] on icon "button" at bounding box center [318, 129] width 10 height 10
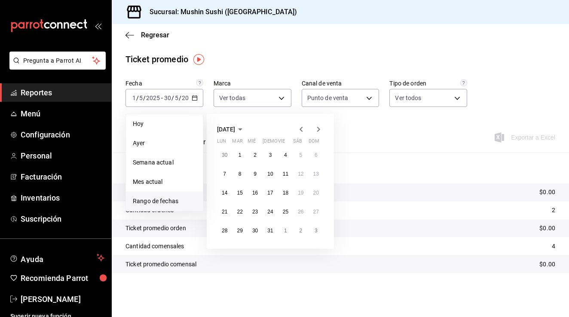
click at [316, 126] on icon "button" at bounding box center [318, 129] width 10 height 10
click at [228, 155] on button "1" at bounding box center [224, 155] width 15 height 15
click at [267, 212] on button "25" at bounding box center [270, 211] width 15 height 15
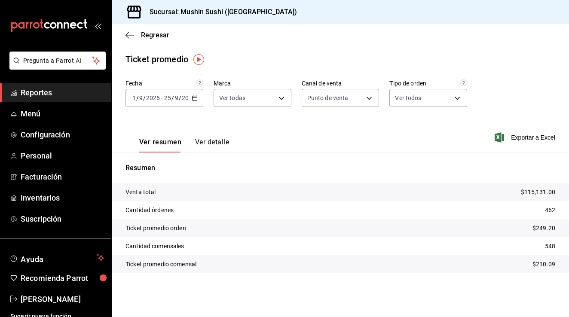
click at [198, 96] on div "[DATE] [DATE] - [DATE] [DATE]" at bounding box center [165, 98] width 78 height 18
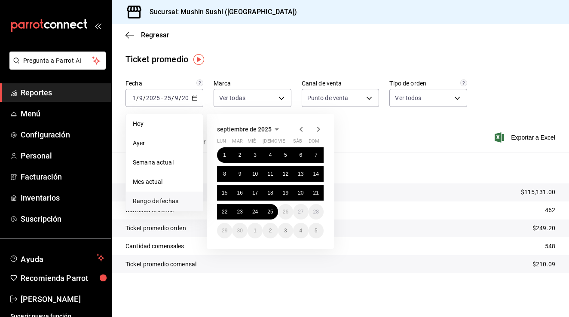
click at [298, 129] on icon "button" at bounding box center [301, 129] width 10 height 10
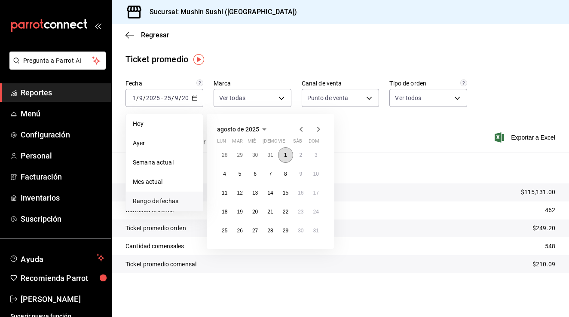
click at [287, 156] on abbr "1" at bounding box center [285, 155] width 3 height 6
click at [289, 230] on abbr "29" at bounding box center [286, 231] width 6 height 6
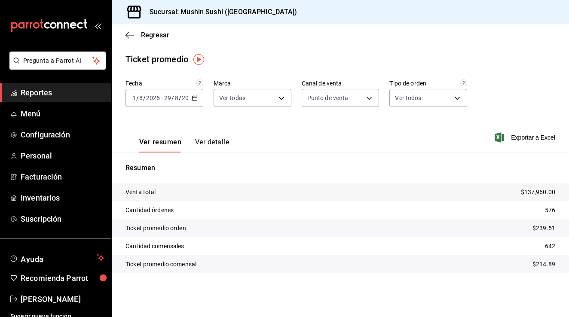
click at [197, 98] on icon "button" at bounding box center [195, 98] width 6 height 6
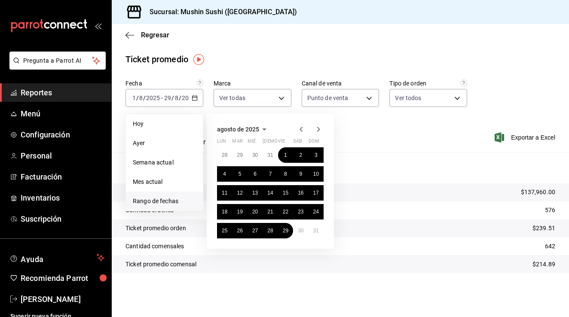
click at [297, 129] on icon "button" at bounding box center [301, 129] width 10 height 10
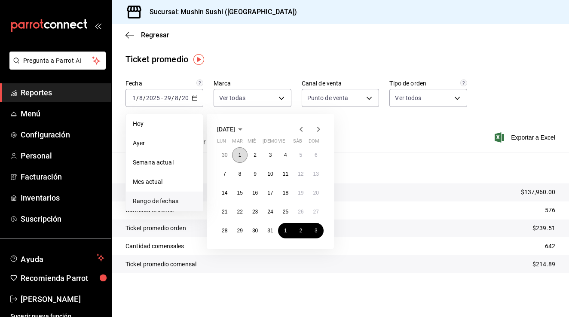
click at [240, 154] on abbr "1" at bounding box center [240, 155] width 3 height 6
click at [269, 231] on abbr "31" at bounding box center [270, 231] width 6 height 6
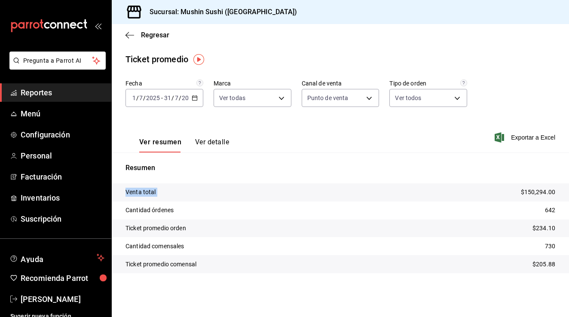
drag, startPoint x: 522, startPoint y: 190, endPoint x: 575, endPoint y: 194, distance: 53.5
click at [569, 194] on html "Pregunta a Parrot AI Reportes Menú Configuración Personal Facturación Inventari…" at bounding box center [284, 158] width 569 height 317
click at [549, 203] on tr "Cantidad órdenes 642" at bounding box center [341, 211] width 458 height 18
click at [139, 39] on div "Regresar" at bounding box center [341, 35] width 458 height 22
click at [143, 35] on span "Regresar" at bounding box center [155, 35] width 28 height 8
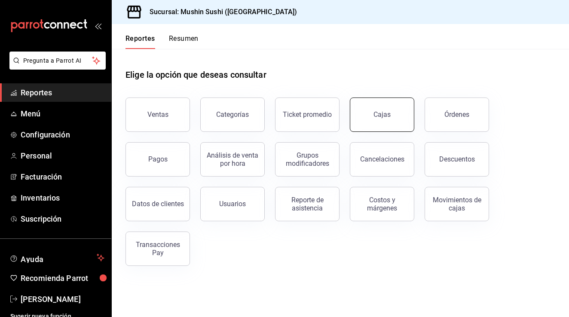
click at [390, 123] on link "Cajas" at bounding box center [382, 115] width 65 height 34
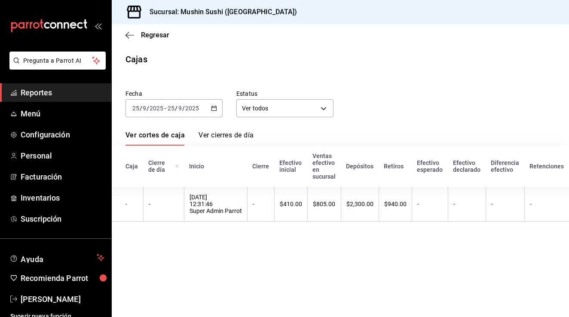
click at [212, 108] on \(Stroke\) "button" at bounding box center [214, 108] width 5 height 5
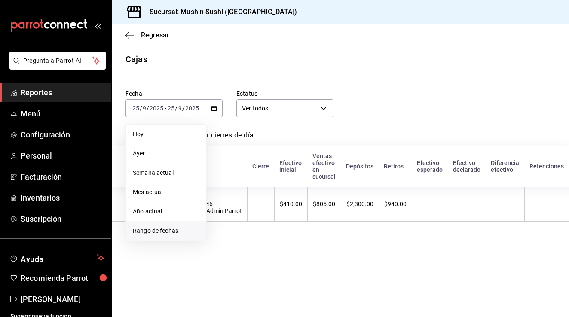
click at [161, 234] on span "Rango de fechas" at bounding box center [166, 231] width 67 height 9
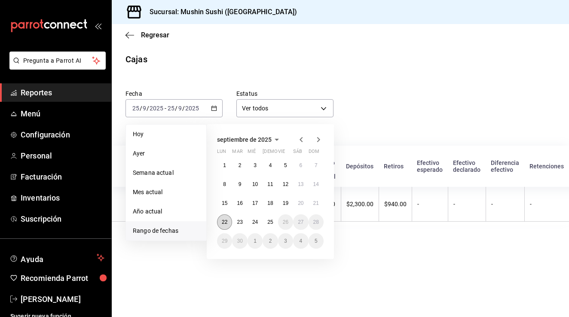
click at [226, 221] on abbr "22" at bounding box center [225, 222] width 6 height 6
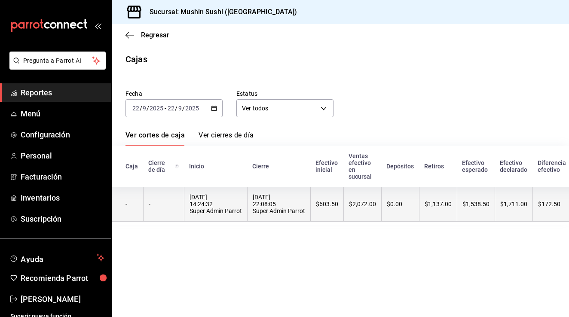
click at [253, 209] on div "[DATE] 22:08:05 Super Admin Parrot" at bounding box center [279, 204] width 52 height 21
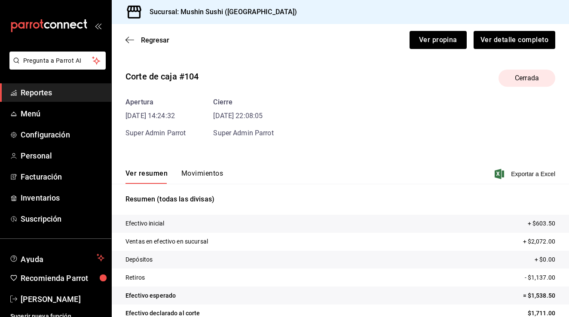
click at [194, 176] on button "Movimientos" at bounding box center [202, 176] width 42 height 15
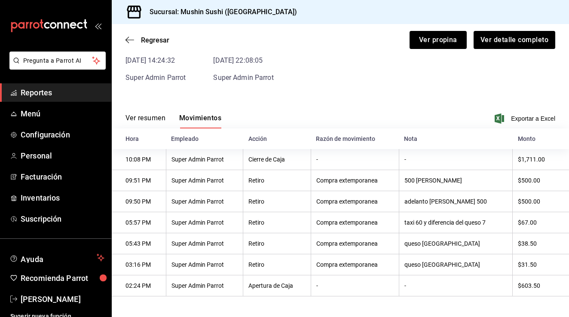
scroll to position [55, 0]
drag, startPoint x: 406, startPoint y: 180, endPoint x: 428, endPoint y: 179, distance: 22.4
click at [428, 180] on th "500 [PERSON_NAME]" at bounding box center [456, 180] width 114 height 21
click at [430, 200] on th "adelanto [PERSON_NAME] 500" at bounding box center [456, 201] width 114 height 21
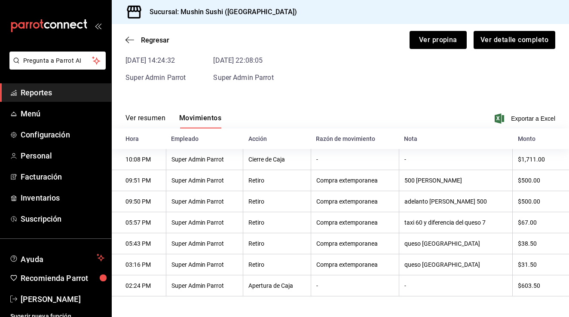
click at [427, 203] on th "adelanto [PERSON_NAME] 500" at bounding box center [456, 201] width 114 height 21
click at [166, 42] on span "Regresar" at bounding box center [155, 40] width 28 height 8
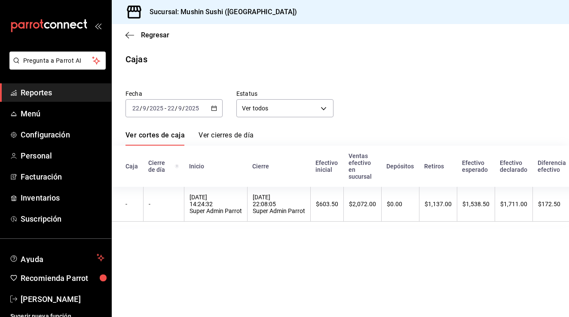
click at [212, 111] on div "[DATE] [DATE] - [DATE] [DATE]" at bounding box center [174, 108] width 97 height 18
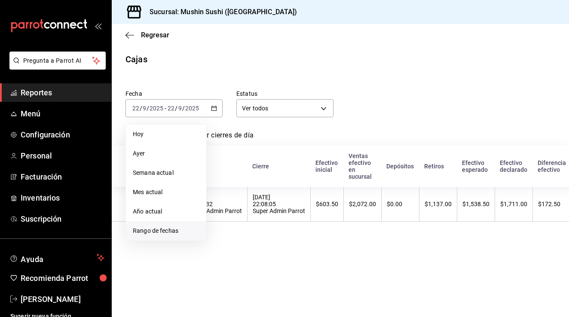
click at [169, 227] on span "Rango de fechas" at bounding box center [166, 231] width 67 height 9
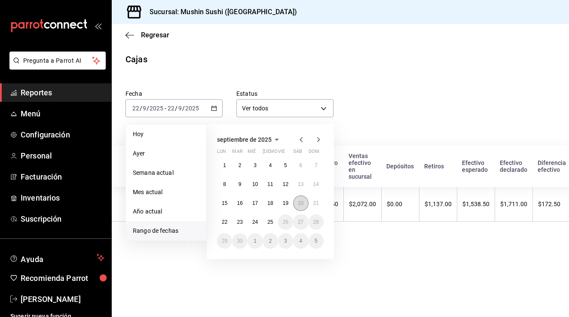
click at [303, 202] on abbr "20" at bounding box center [301, 203] width 6 height 6
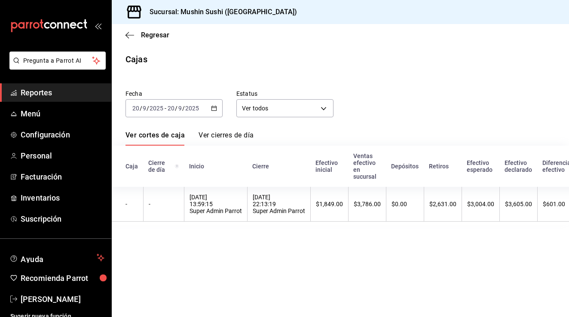
click at [237, 141] on link "Ver cierres de día" at bounding box center [226, 138] width 55 height 15
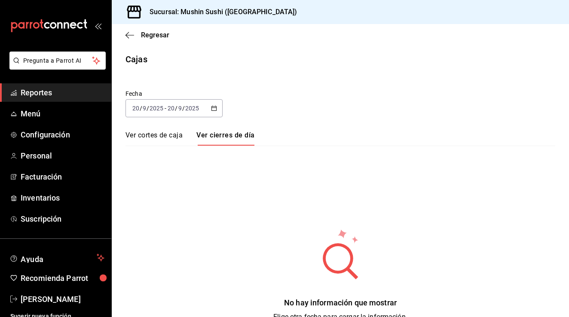
click at [169, 132] on link "Ver cortes de caja" at bounding box center [154, 138] width 57 height 15
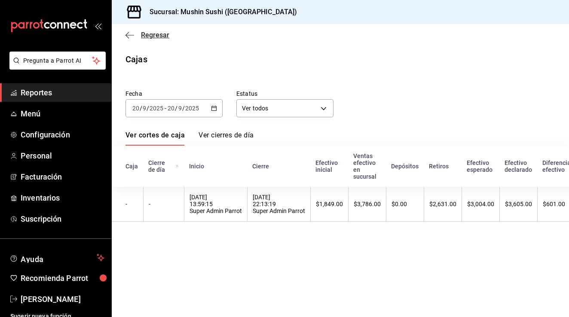
click at [129, 37] on icon "button" at bounding box center [130, 35] width 9 height 8
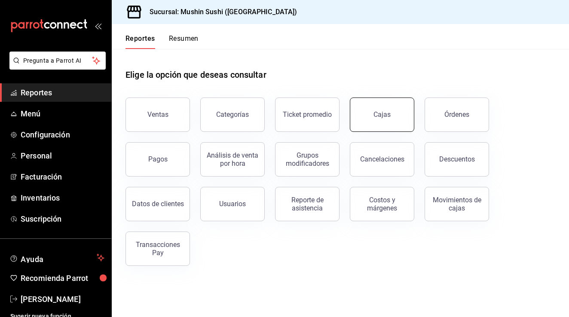
click at [390, 122] on link "Cajas" at bounding box center [382, 115] width 65 height 34
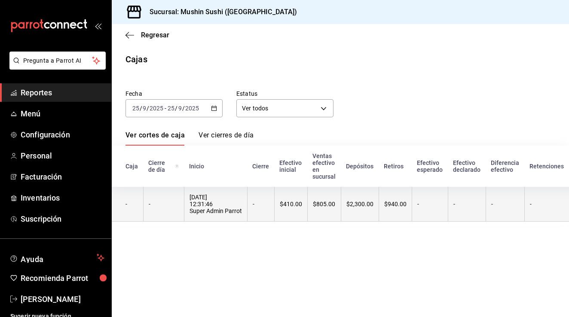
click at [214, 196] on div "[DATE] 12:31:46 Super Admin Parrot" at bounding box center [216, 204] width 52 height 21
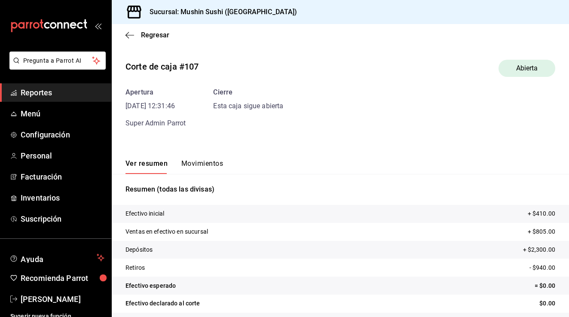
click at [122, 35] on div "Regresar" at bounding box center [341, 35] width 458 height 22
click at [128, 36] on icon "button" at bounding box center [130, 35] width 9 height 8
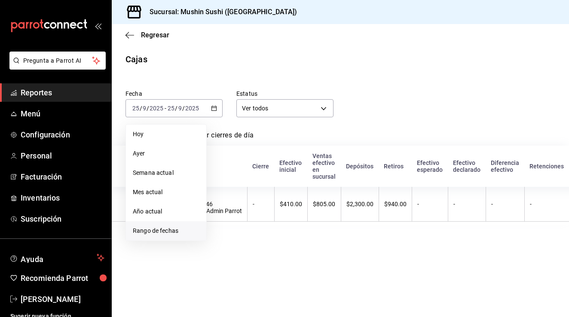
click at [165, 228] on span "Rango de fechas" at bounding box center [166, 231] width 67 height 9
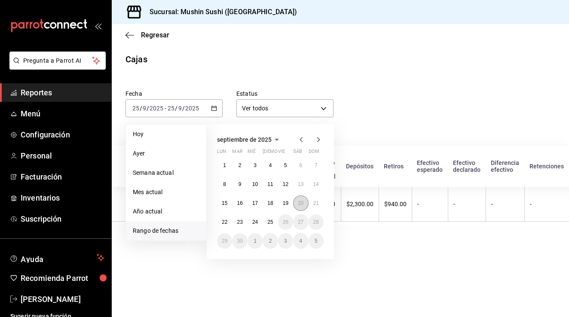
click at [306, 204] on button "20" at bounding box center [300, 203] width 15 height 15
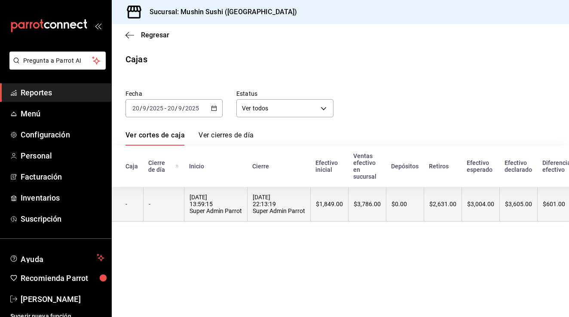
click at [270, 204] on div "[DATE] 22:13:19 Super Admin Parrot" at bounding box center [279, 204] width 52 height 21
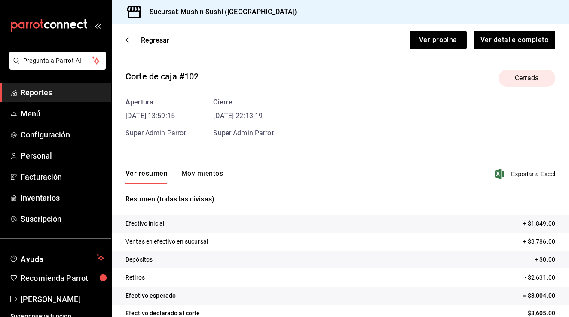
click at [200, 166] on div "Ver resumen Movimientos Exportar a Excel" at bounding box center [341, 171] width 458 height 25
click at [200, 171] on button "Movimientos" at bounding box center [202, 176] width 42 height 15
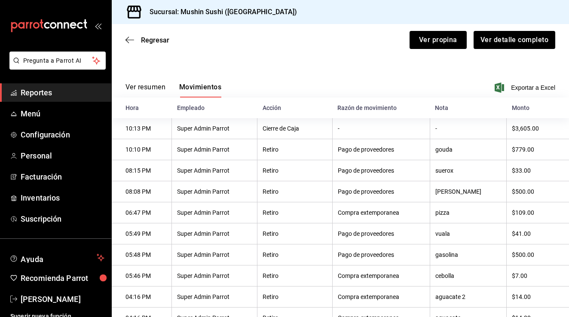
scroll to position [84, 0]
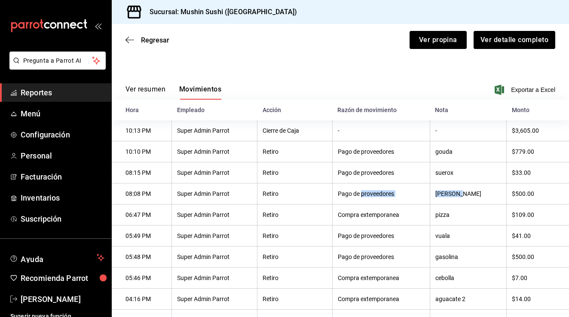
drag, startPoint x: 362, startPoint y: 196, endPoint x: 458, endPoint y: 195, distance: 95.9
click at [458, 195] on tr "08:08 PM Super Admin Parrot Retiro Pago de proveedores adelanto [PERSON_NAME] $…" at bounding box center [341, 194] width 458 height 21
click at [158, 40] on span "Regresar" at bounding box center [155, 40] width 28 height 8
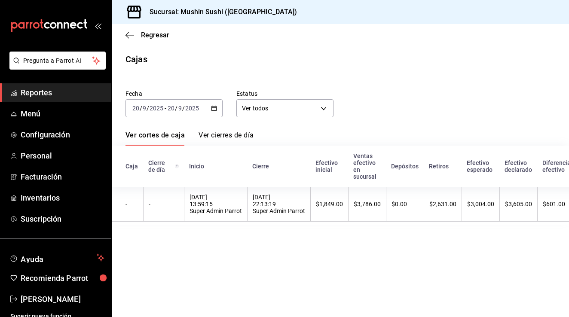
click at [173, 112] on div "[DATE] [DATE] - [DATE] [DATE]" at bounding box center [174, 108] width 97 height 18
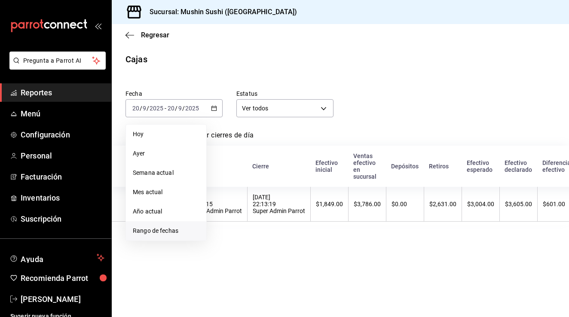
click at [157, 233] on span "Rango de fechas" at bounding box center [166, 231] width 67 height 9
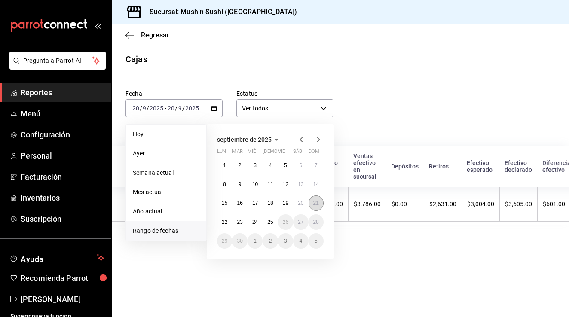
click at [316, 200] on abbr "21" at bounding box center [316, 203] width 6 height 6
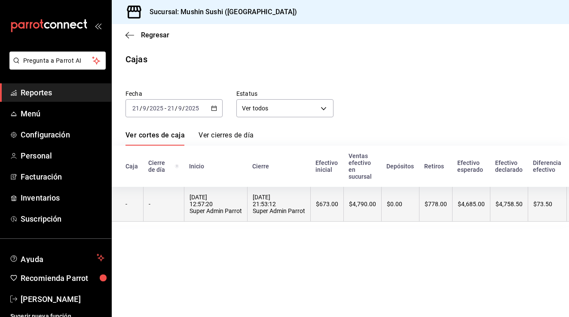
click at [311, 201] on th "$673.00" at bounding box center [326, 204] width 33 height 35
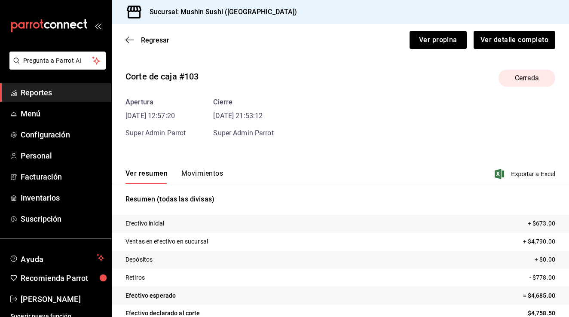
click at [203, 165] on div "Ver resumen Movimientos Exportar a Excel" at bounding box center [341, 171] width 458 height 25
click at [203, 175] on button "Movimientos" at bounding box center [202, 176] width 42 height 15
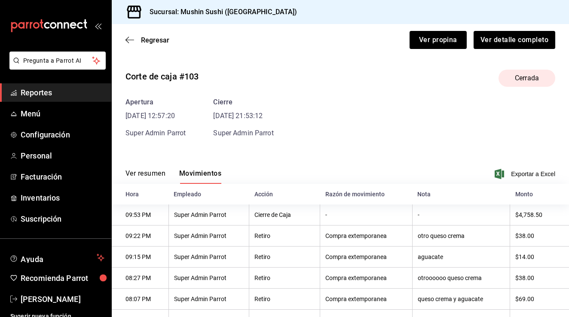
click at [161, 170] on button "Ver resumen" at bounding box center [146, 176] width 40 height 15
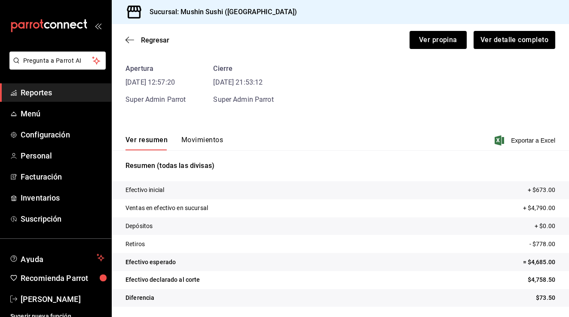
scroll to position [11, 0]
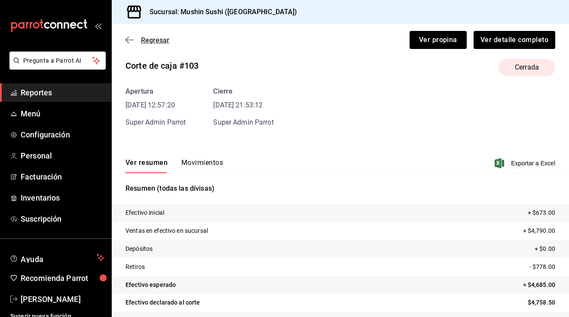
click at [149, 43] on span "Regresar" at bounding box center [155, 40] width 28 height 8
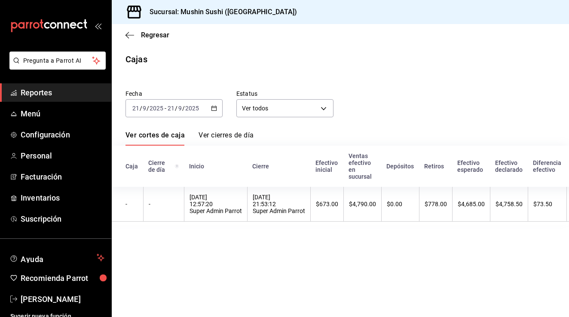
click at [215, 107] on \(Stroke\) "button" at bounding box center [214, 108] width 5 height 5
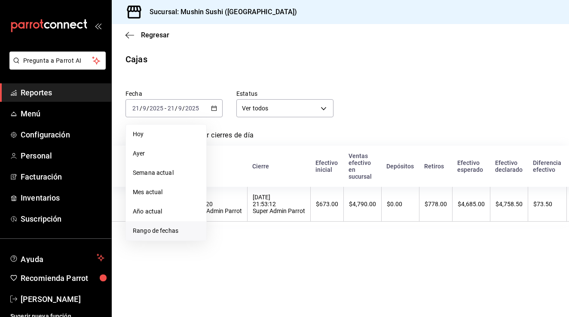
click at [160, 230] on span "Rango de fechas" at bounding box center [166, 231] width 67 height 9
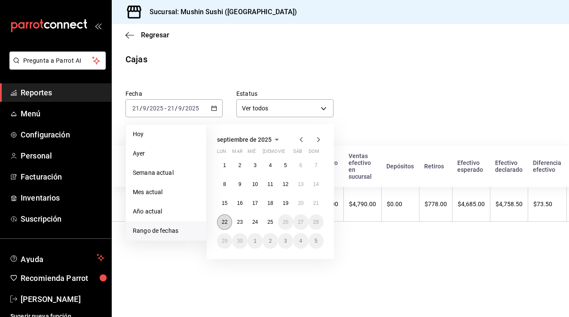
click at [229, 220] on button "22" at bounding box center [224, 222] width 15 height 15
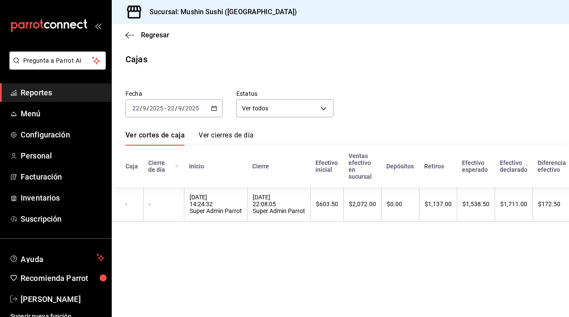
click at [230, 132] on link "Ver cierres de día" at bounding box center [226, 138] width 55 height 15
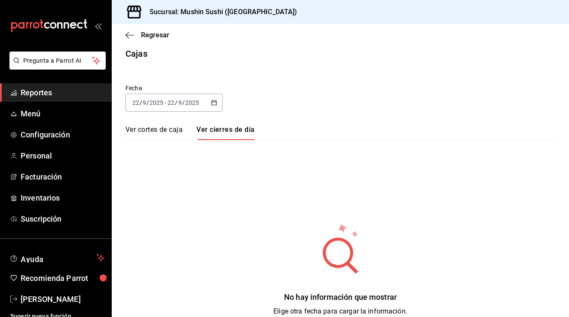
scroll to position [9, 0]
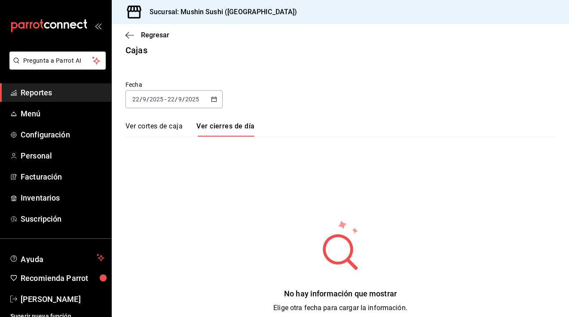
click at [180, 128] on link "Ver cortes de caja" at bounding box center [154, 129] width 57 height 15
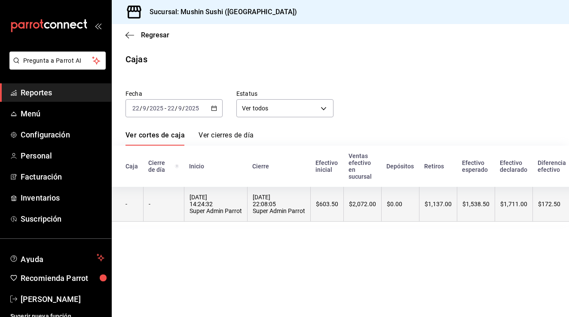
click at [191, 208] on div "[DATE] 14:24:32 Super Admin Parrot" at bounding box center [216, 204] width 52 height 21
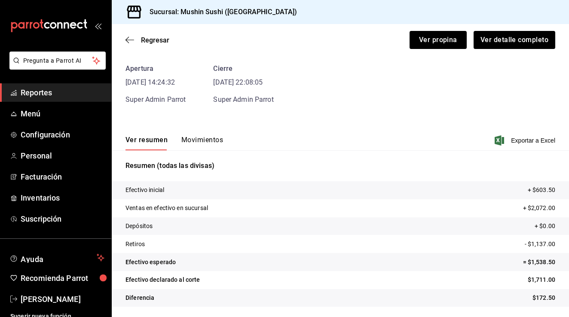
scroll to position [34, 0]
click at [192, 143] on button "Movimientos" at bounding box center [202, 143] width 42 height 15
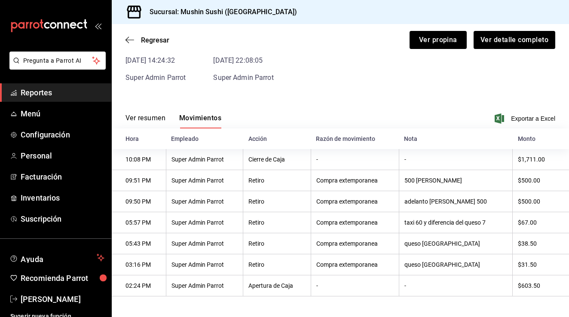
scroll to position [55, 0]
drag, startPoint x: 416, startPoint y: 203, endPoint x: 423, endPoint y: 208, distance: 8.3
click at [423, 208] on th "adelanto [PERSON_NAME] 500" at bounding box center [456, 201] width 114 height 21
click at [422, 233] on th "taxi 60 y diferencia del queso 7" at bounding box center [456, 222] width 114 height 21
click at [409, 172] on th "500 [PERSON_NAME]" at bounding box center [456, 180] width 114 height 21
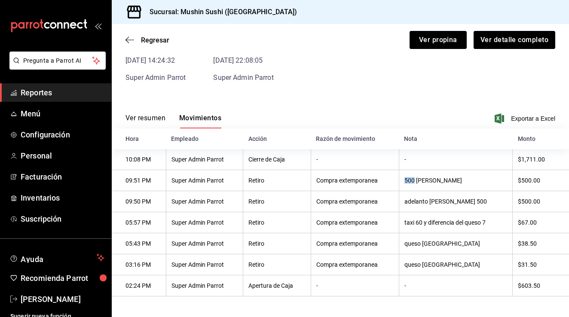
click at [409, 172] on th "500 [PERSON_NAME]" at bounding box center [456, 180] width 114 height 21
click at [412, 184] on th "500 [PERSON_NAME]" at bounding box center [456, 180] width 114 height 21
drag, startPoint x: 427, startPoint y: 200, endPoint x: 398, endPoint y: 200, distance: 29.2
click at [399, 200] on th "adelanto [PERSON_NAME] 500" at bounding box center [456, 201] width 114 height 21
click at [394, 177] on th "Compra extemporanea" at bounding box center [355, 180] width 88 height 21
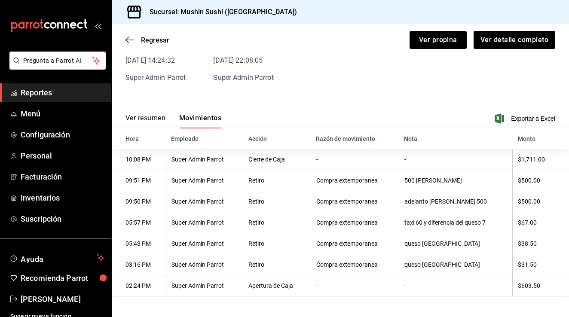
scroll to position [0, 0]
click at [147, 40] on span "Regresar" at bounding box center [155, 40] width 28 height 8
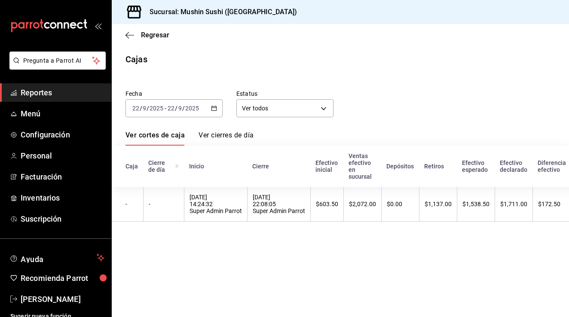
click at [155, 39] on div "Regresar" at bounding box center [341, 35] width 458 height 22
click at [155, 34] on span "Regresar" at bounding box center [155, 35] width 28 height 8
